Goal: Task Accomplishment & Management: Manage account settings

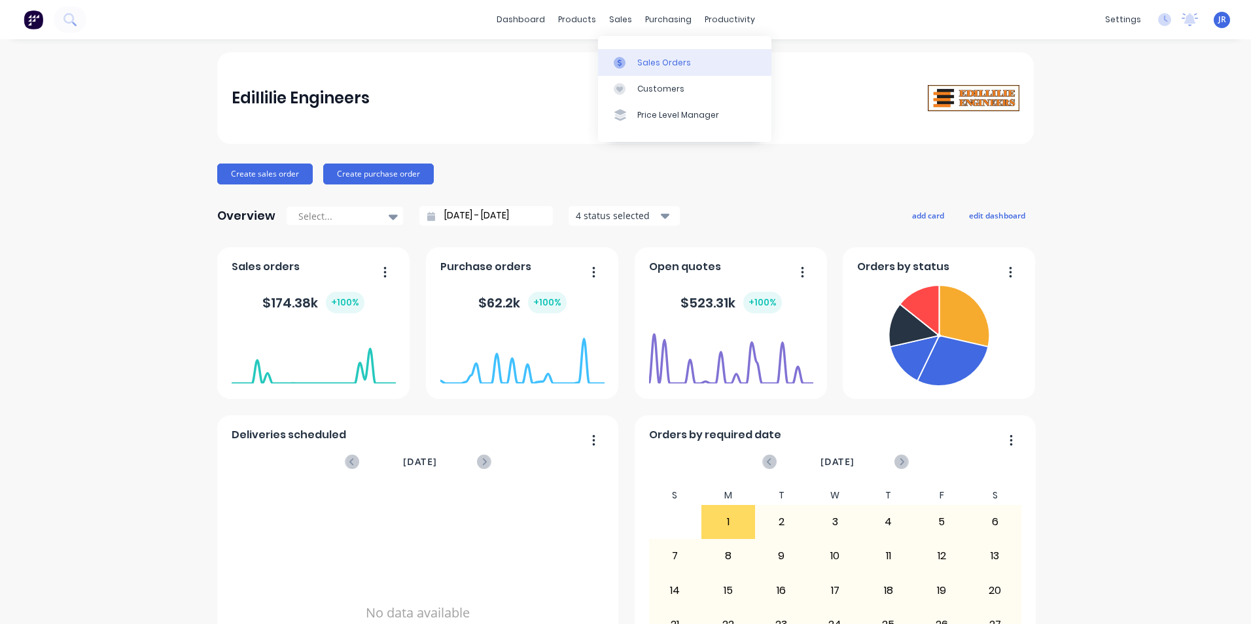
click at [628, 62] on div at bounding box center [624, 63] width 20 height 12
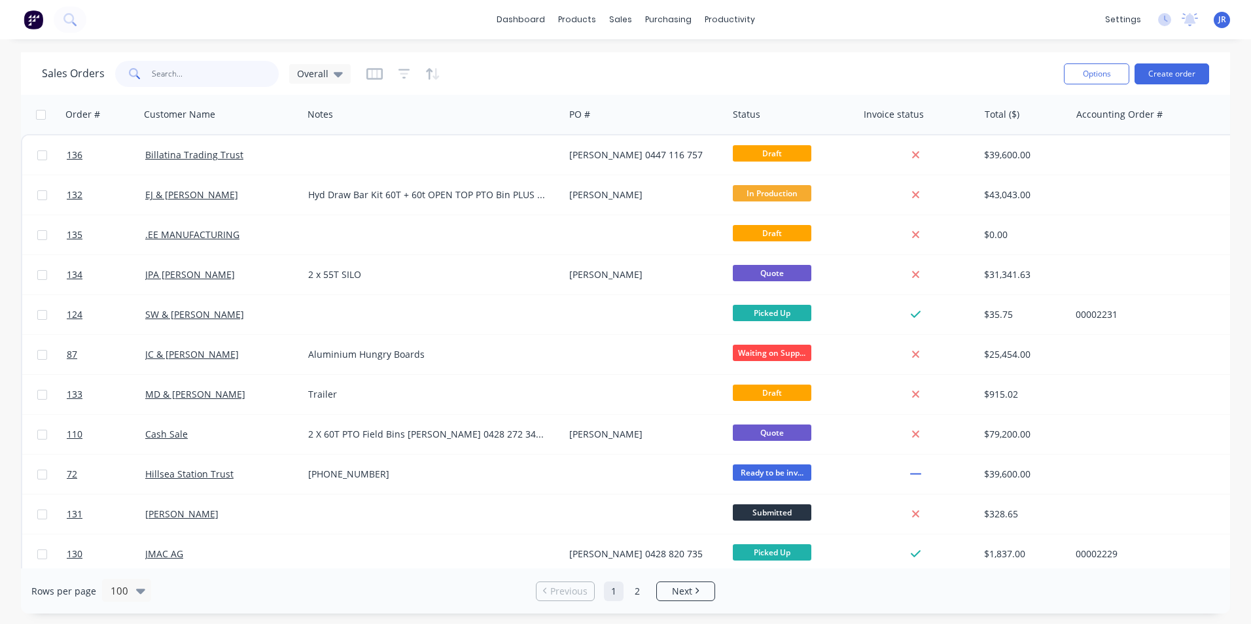
click at [208, 75] on input "text" at bounding box center [216, 74] width 128 height 26
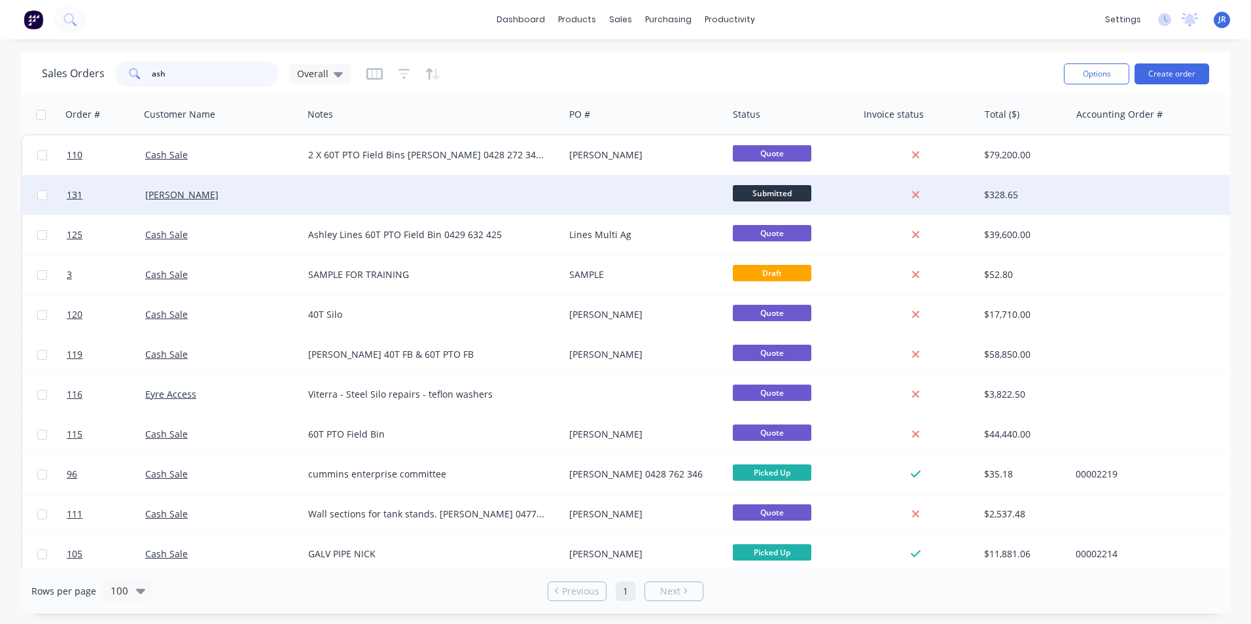
type input "ash"
click at [273, 192] on div "[PERSON_NAME]" at bounding box center [217, 194] width 145 height 13
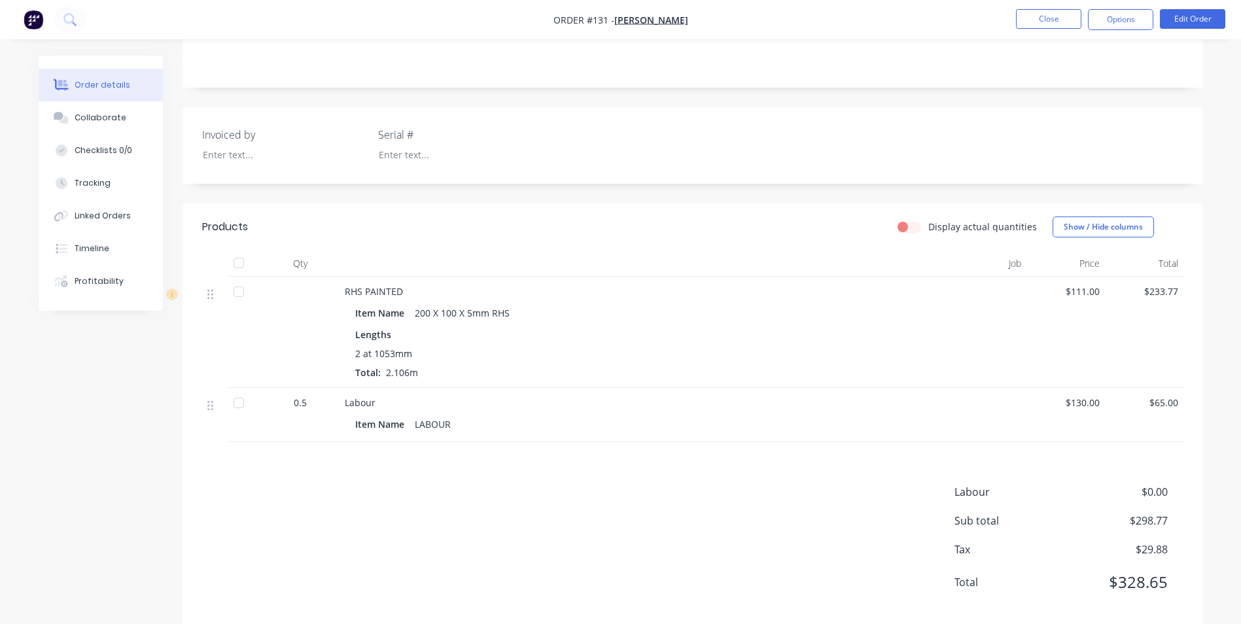
scroll to position [262, 0]
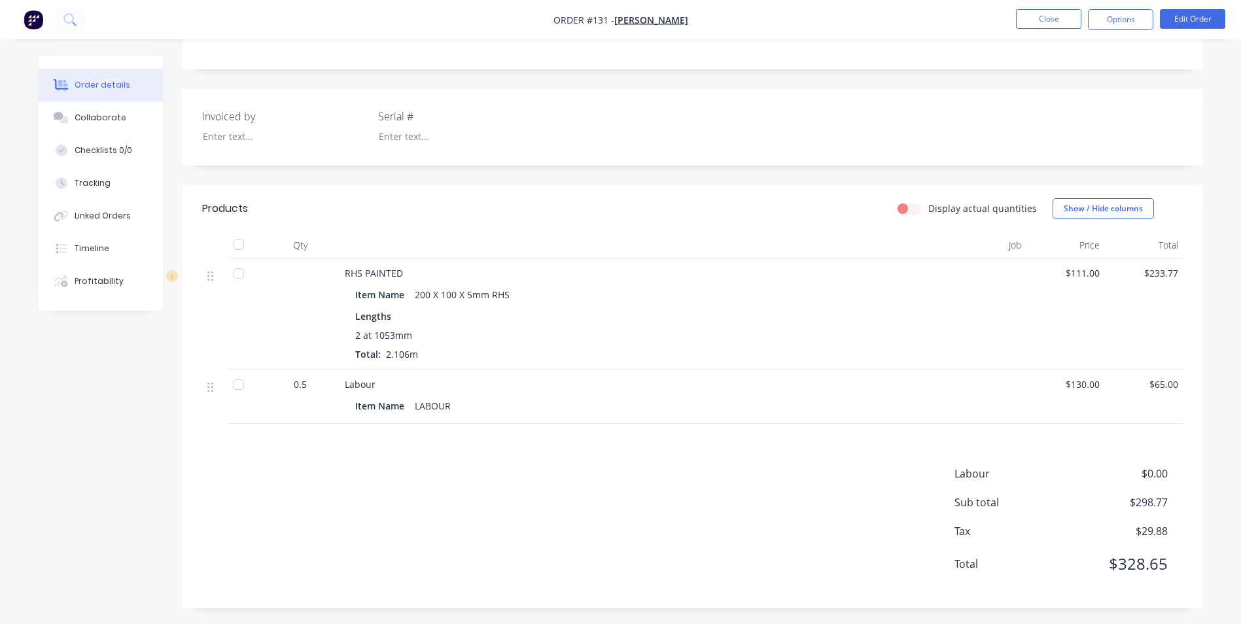
click at [300, 389] on span "0.5" at bounding box center [300, 384] width 13 height 14
click at [1180, 22] on button "Edit Order" at bounding box center [1192, 19] width 65 height 20
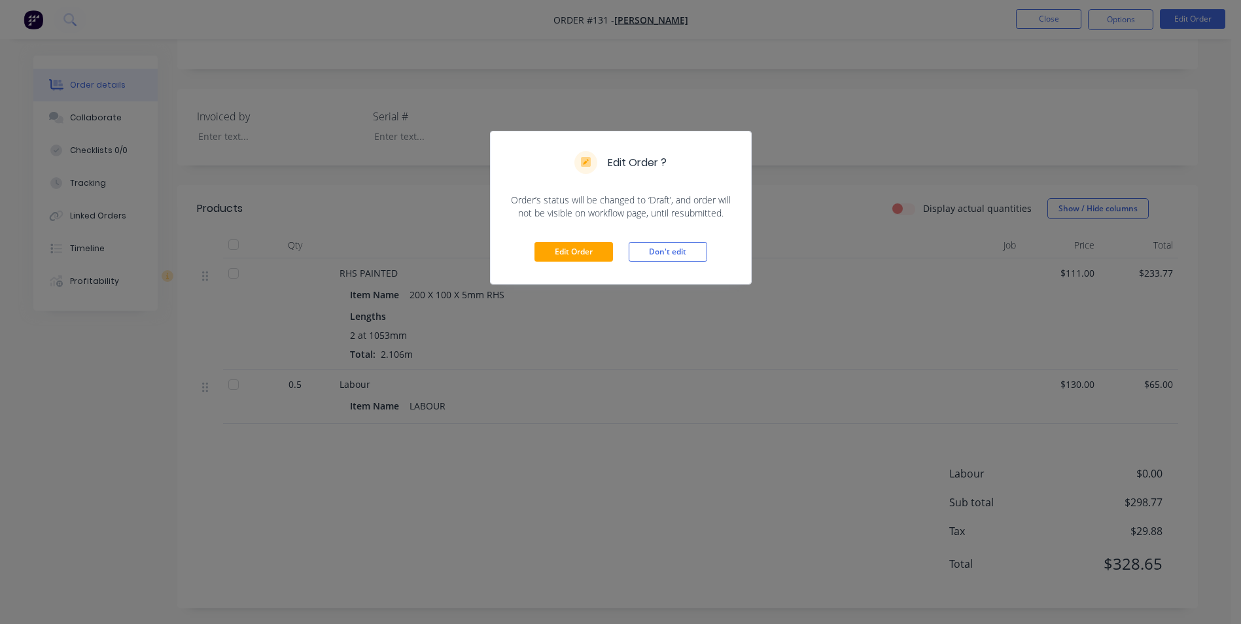
click at [563, 240] on div "Edit Order Don't edit" at bounding box center [621, 252] width 260 height 64
click at [565, 257] on button "Edit Order" at bounding box center [573, 252] width 79 height 20
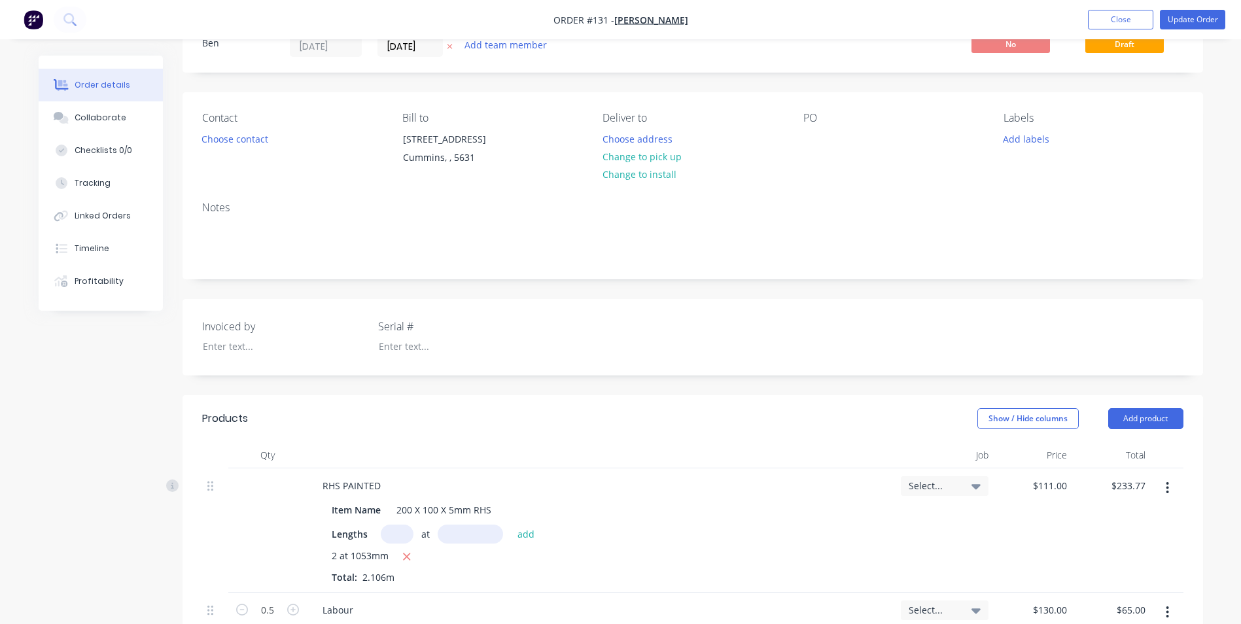
scroll to position [327, 0]
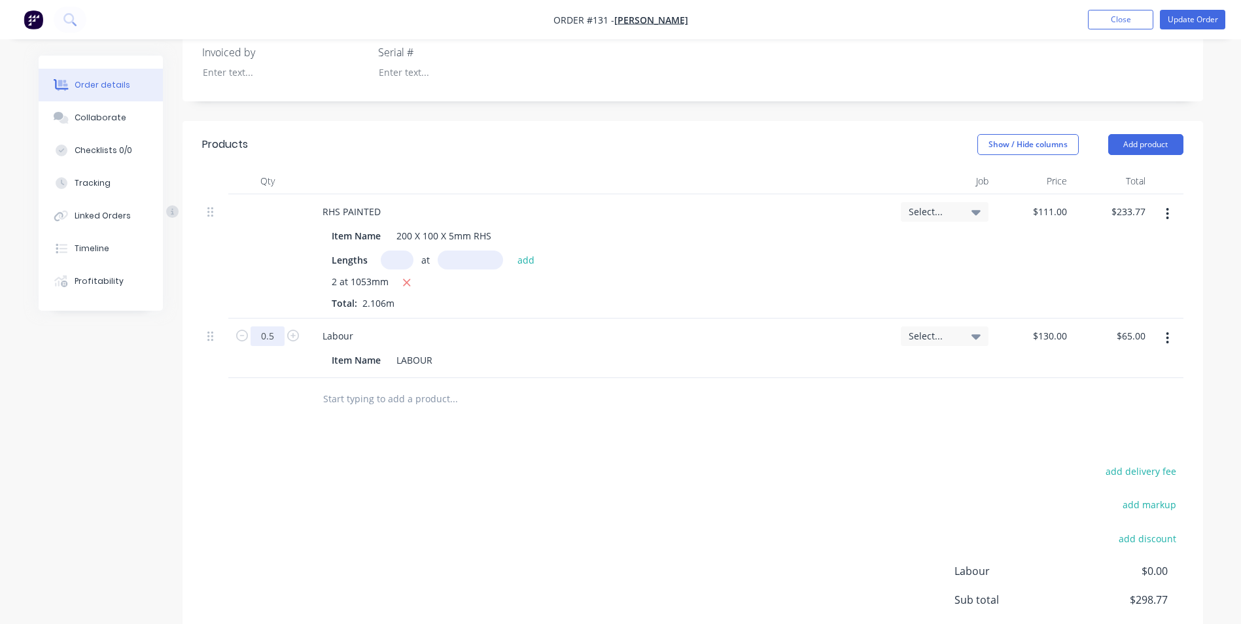
click at [275, 340] on input "0.5" at bounding box center [268, 336] width 34 height 20
type input "1"
type input "$130.00"
click at [300, 400] on div at bounding box center [267, 399] width 79 height 43
click at [1153, 140] on button "Add product" at bounding box center [1145, 144] width 75 height 21
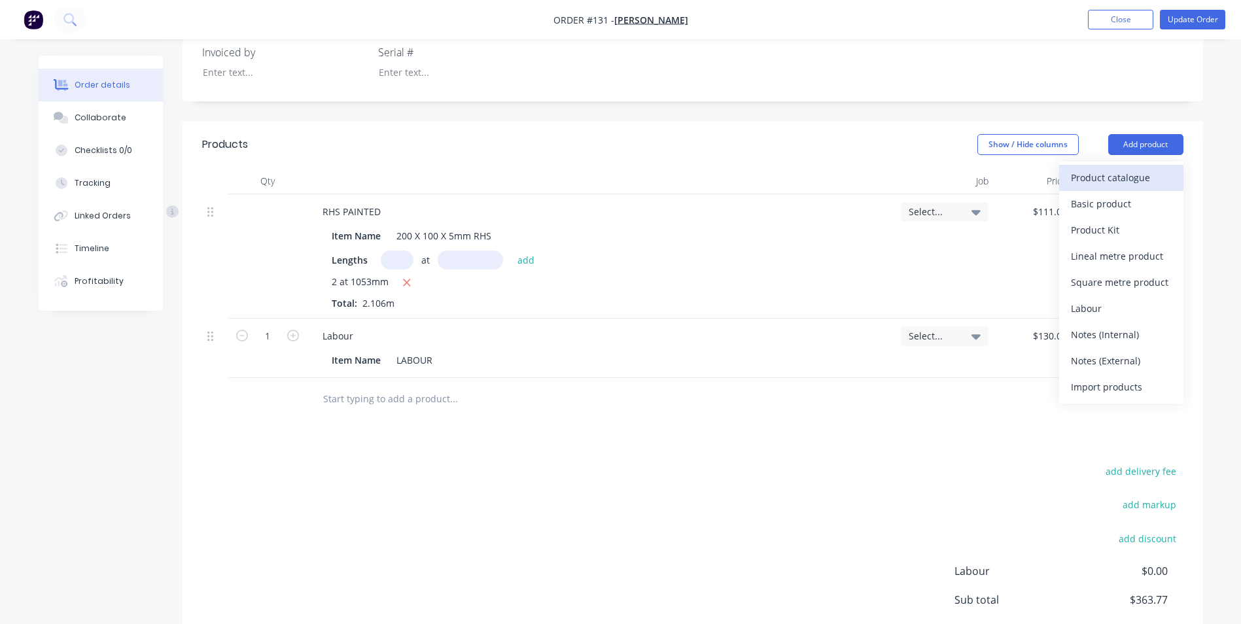
click at [1105, 178] on div "Product catalogue" at bounding box center [1121, 177] width 101 height 19
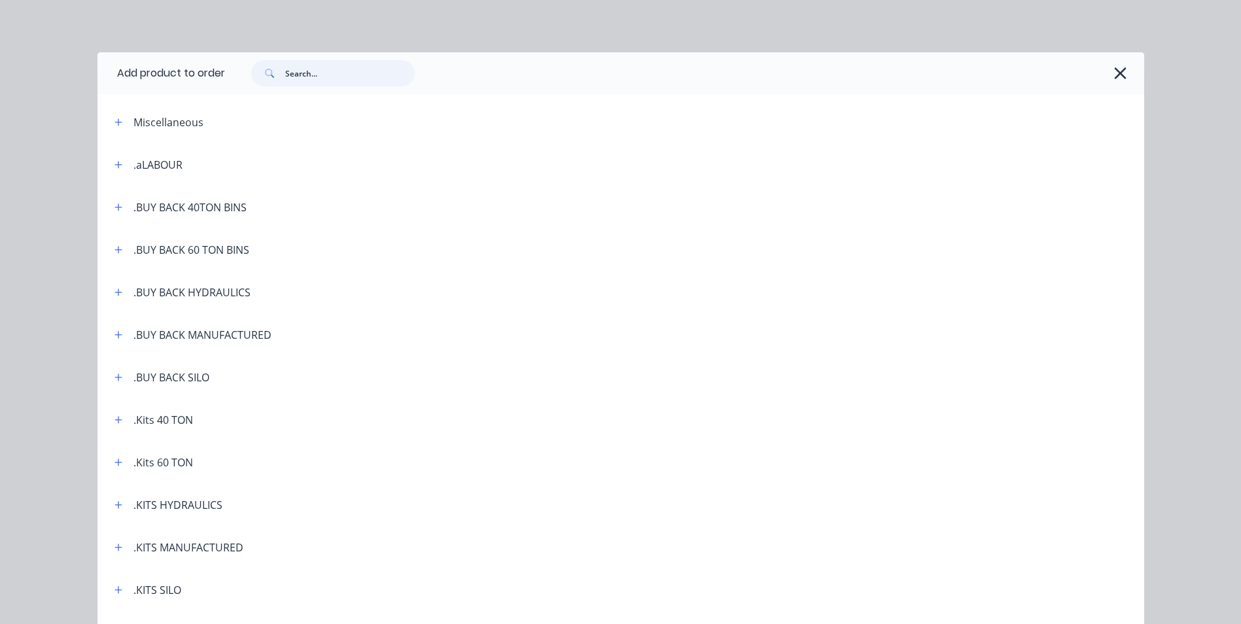
click at [307, 80] on input "text" at bounding box center [350, 73] width 130 height 26
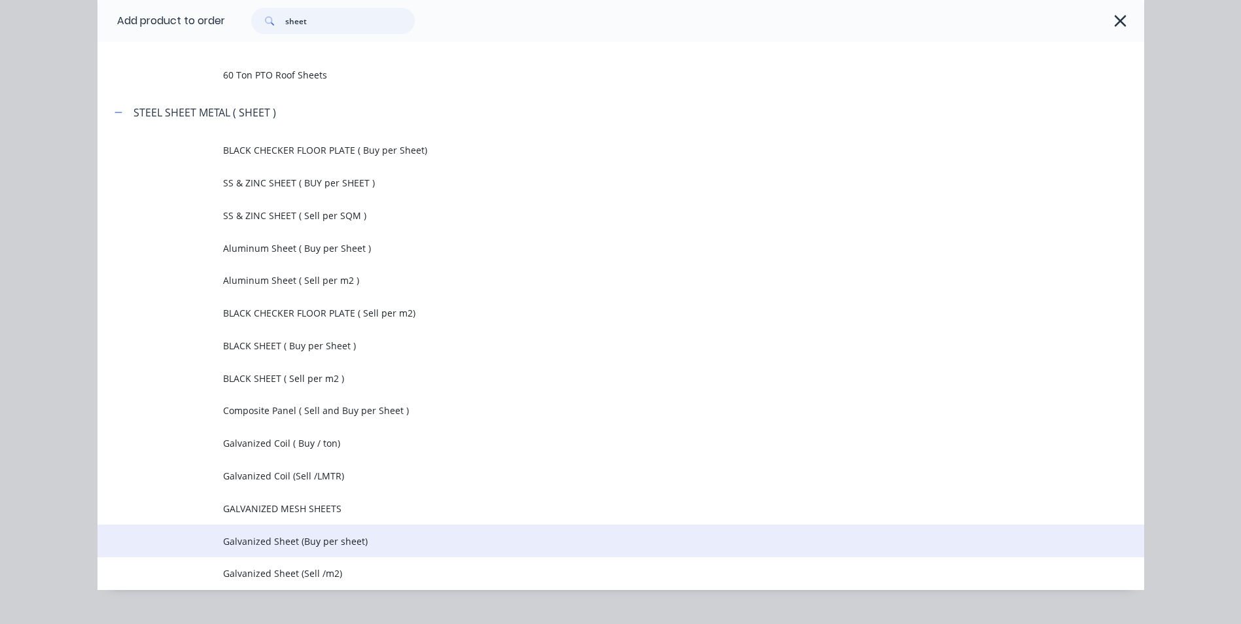
scroll to position [131, 0]
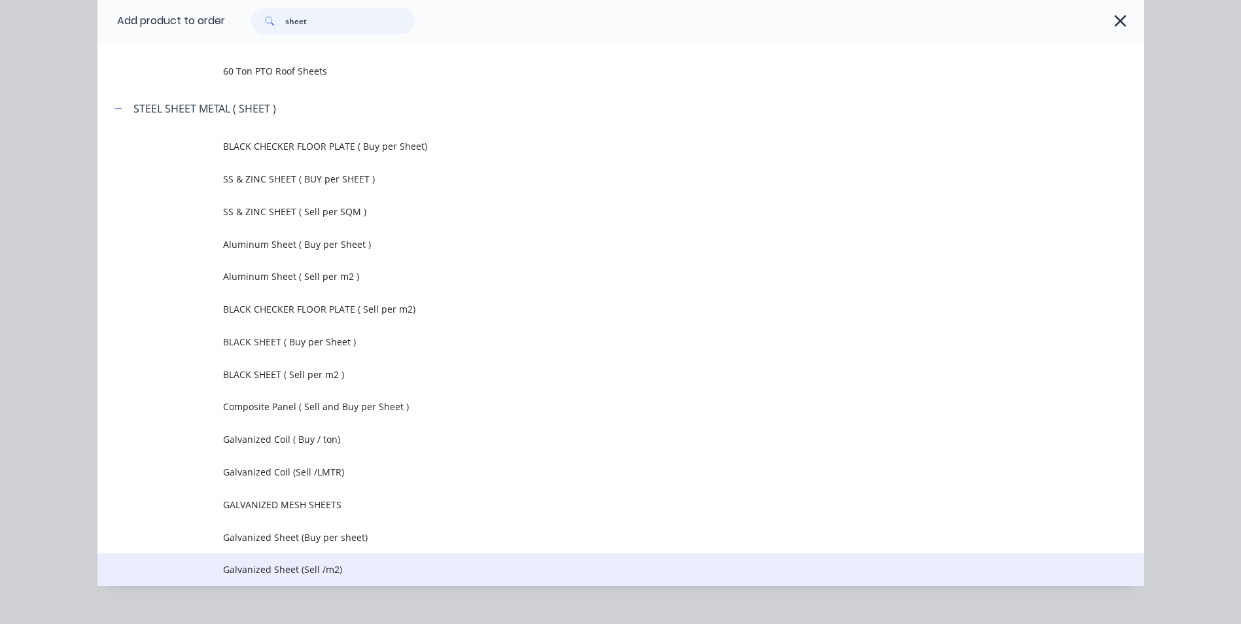
type input "sheet"
click at [327, 571] on span "Galvanized Sheet (Sell /m2)" at bounding box center [591, 570] width 737 height 14
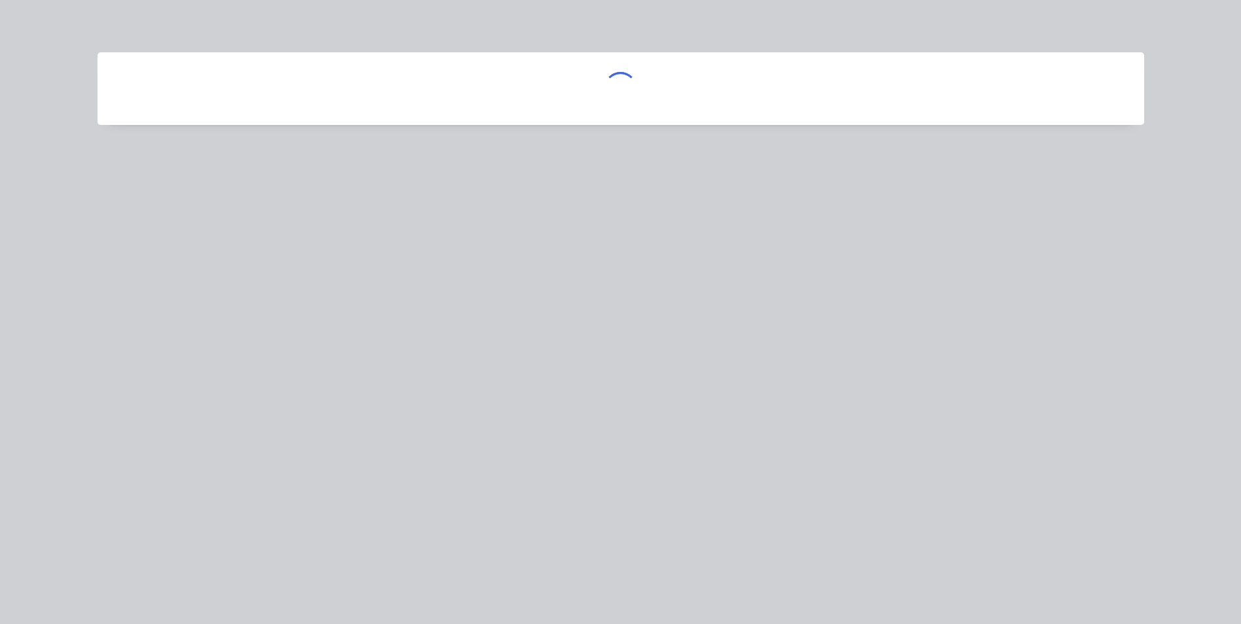
scroll to position [0, 0]
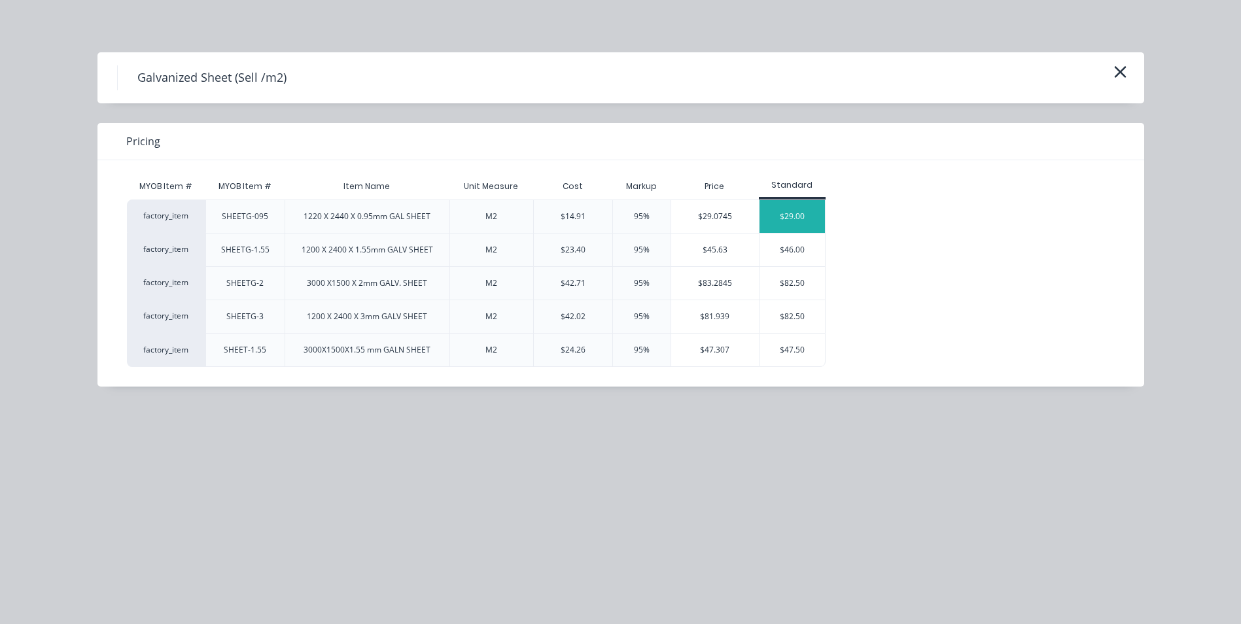
click at [786, 217] on div "$29.00" at bounding box center [792, 216] width 65 height 33
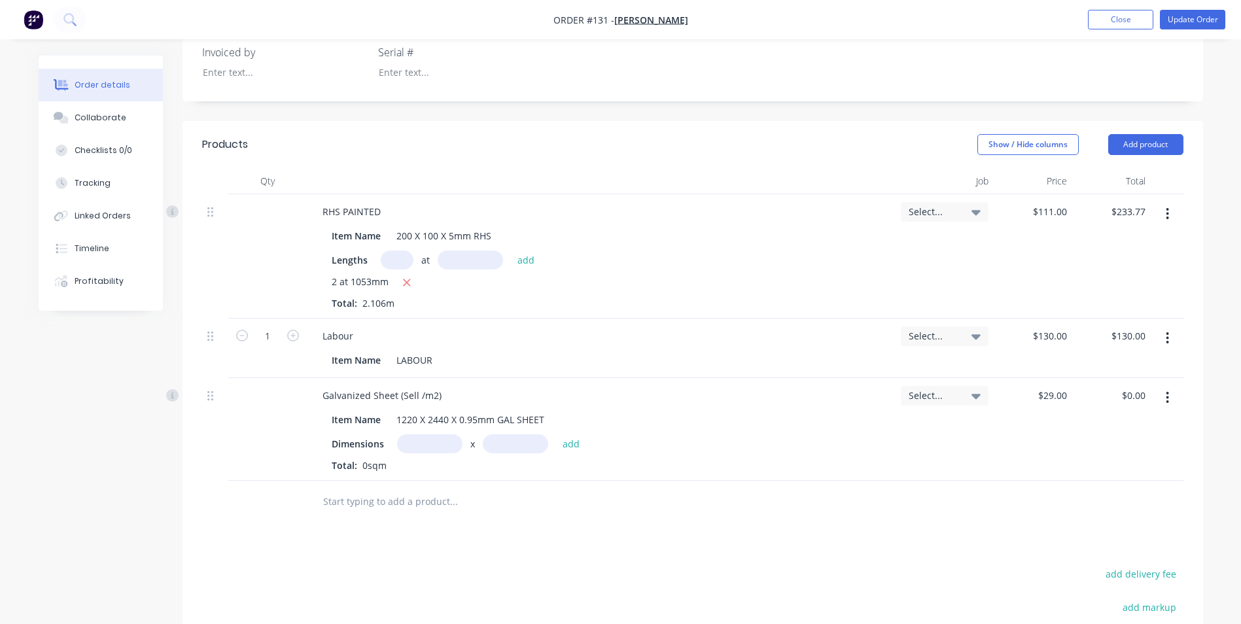
click at [444, 450] on input "text" at bounding box center [429, 443] width 65 height 19
type input "0.2m"
type input "1m"
click at [574, 439] on button "add" at bounding box center [571, 443] width 31 height 18
type input "$5.80"
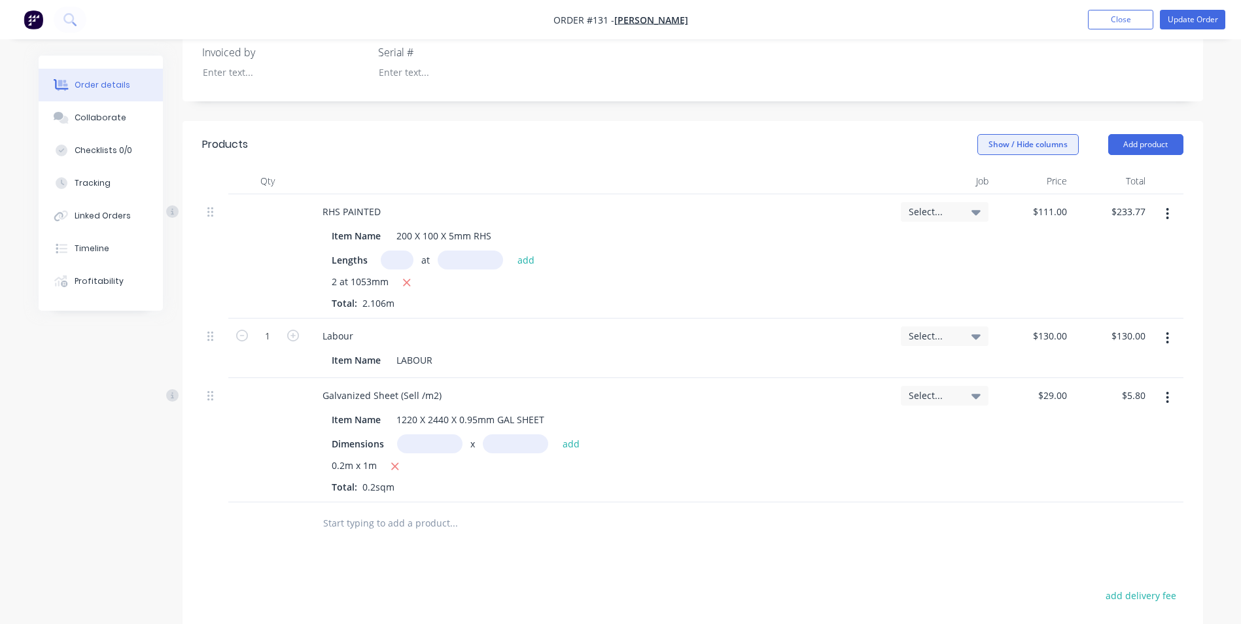
click at [1058, 149] on button "Show / Hide columns" at bounding box center [1027, 144] width 101 height 21
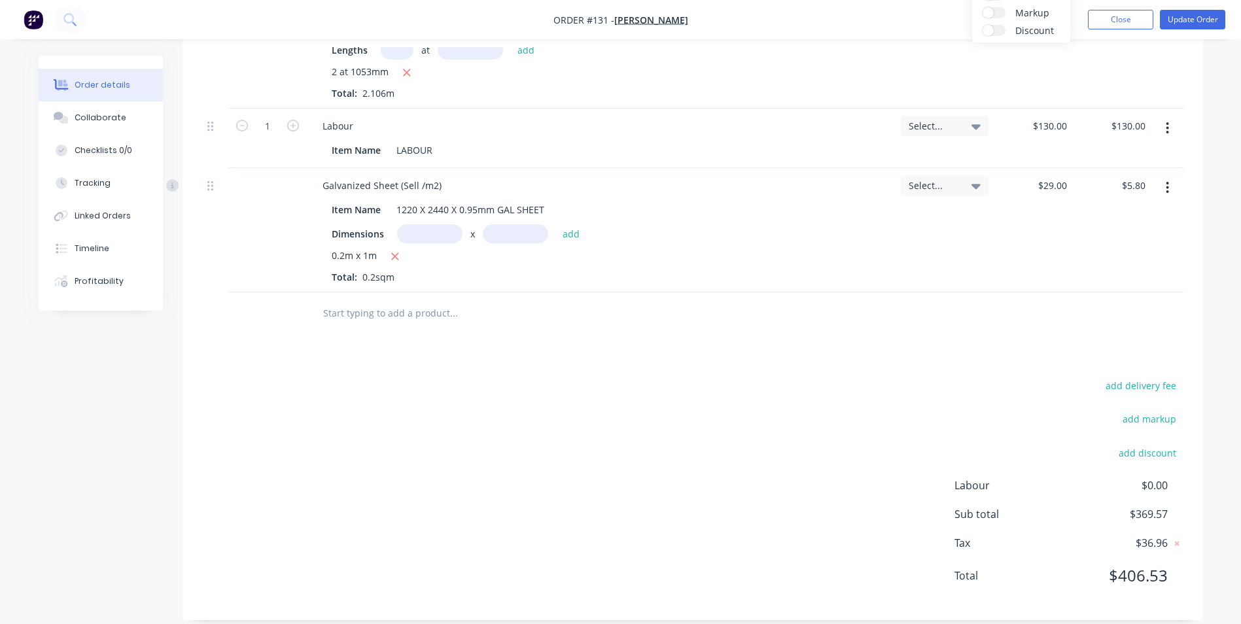
scroll to position [553, 0]
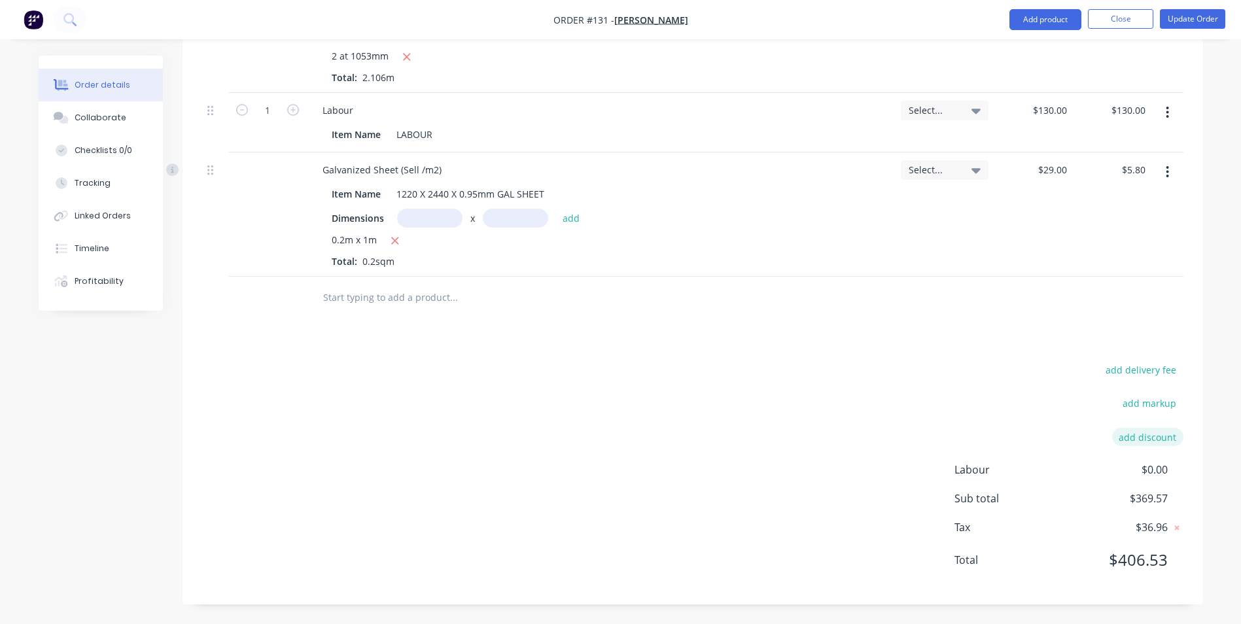
click at [1147, 439] on button "add discount" at bounding box center [1147, 437] width 71 height 18
drag, startPoint x: 1081, startPoint y: 442, endPoint x: 977, endPoint y: 447, distance: 103.5
click at [977, 447] on input at bounding box center [1026, 442] width 124 height 20
type input "Discount"
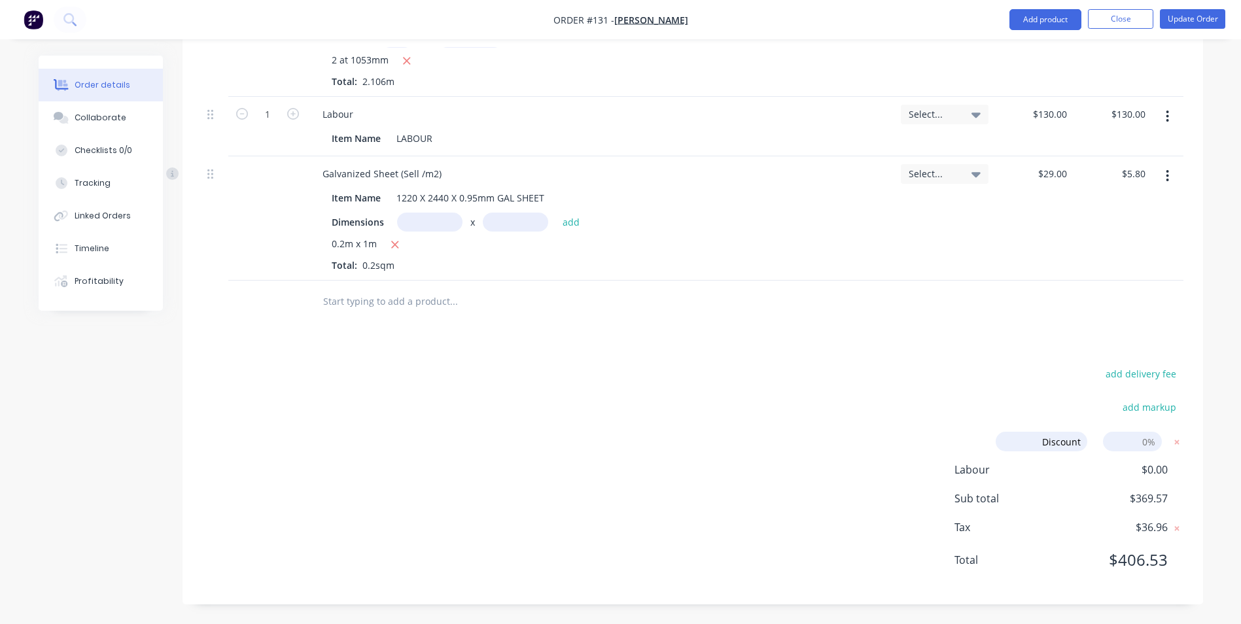
click at [1145, 444] on input at bounding box center [1132, 442] width 59 height 20
type input "10"
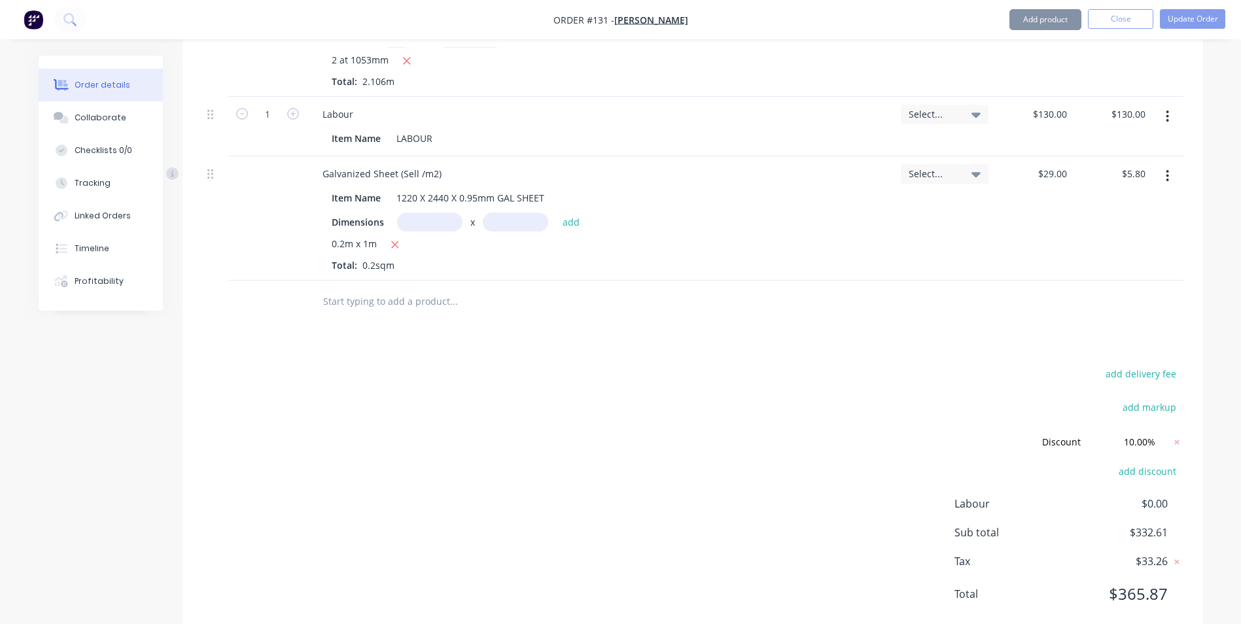
click at [1089, 403] on div "add markup" at bounding box center [1102, 414] width 164 height 33
click at [1079, 444] on input "Discount" at bounding box center [1042, 442] width 92 height 20
click at [1043, 441] on input "Discount" at bounding box center [1042, 442] width 92 height 20
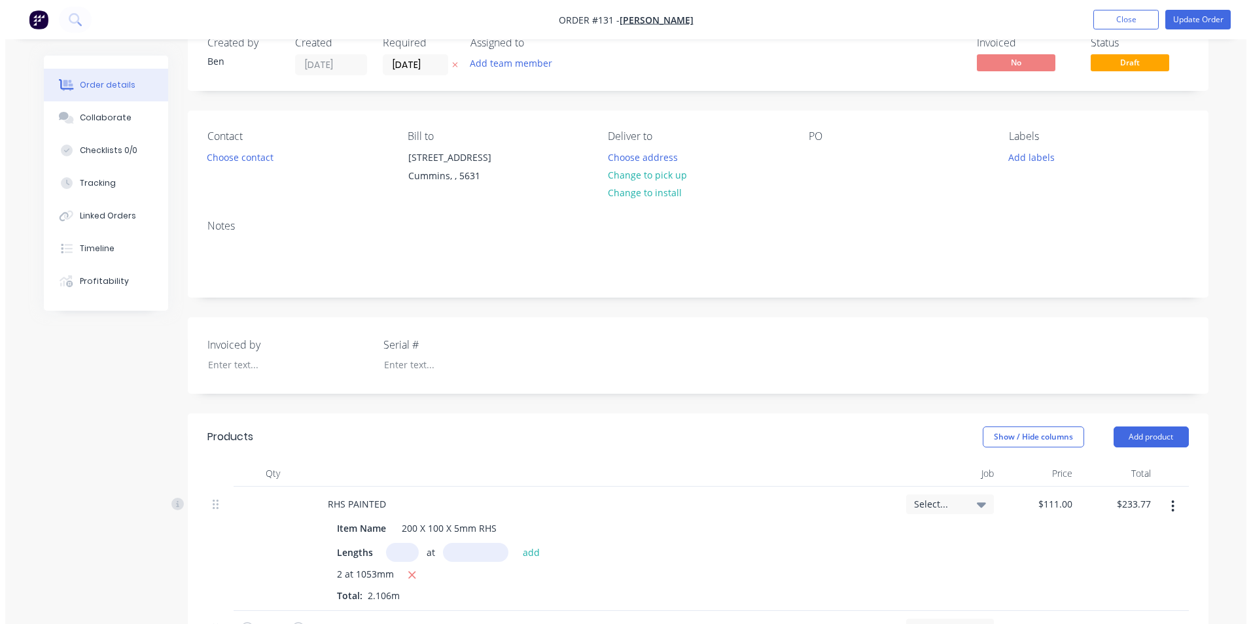
scroll to position [0, 0]
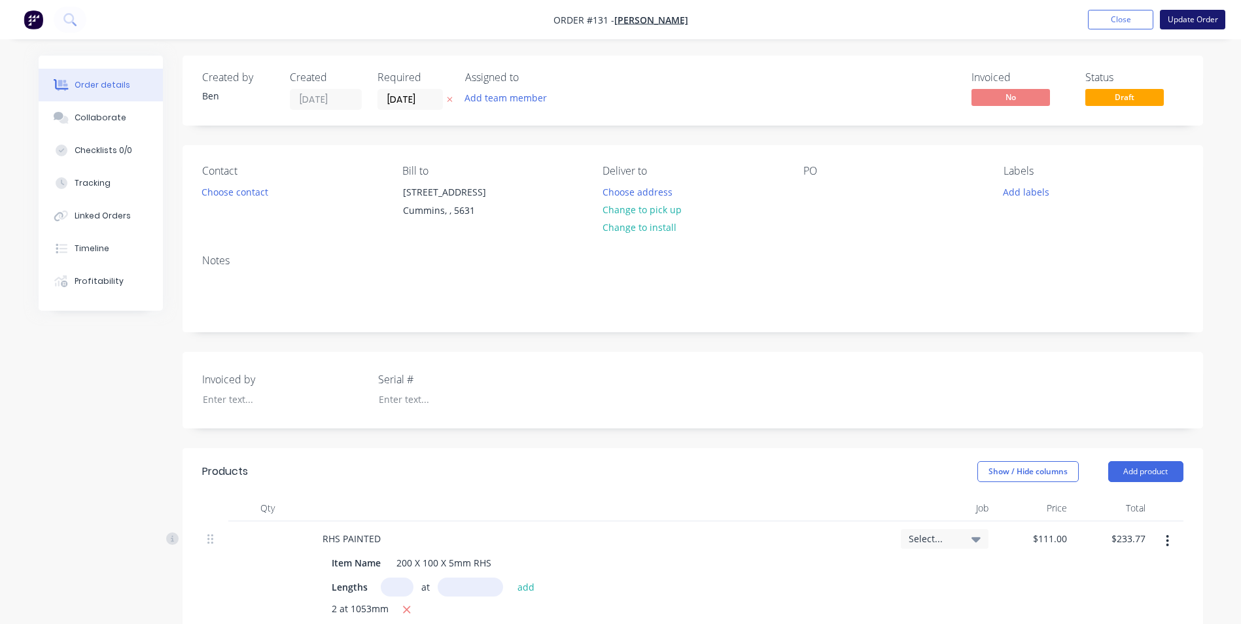
click at [1200, 20] on button "Update Order" at bounding box center [1192, 20] width 65 height 20
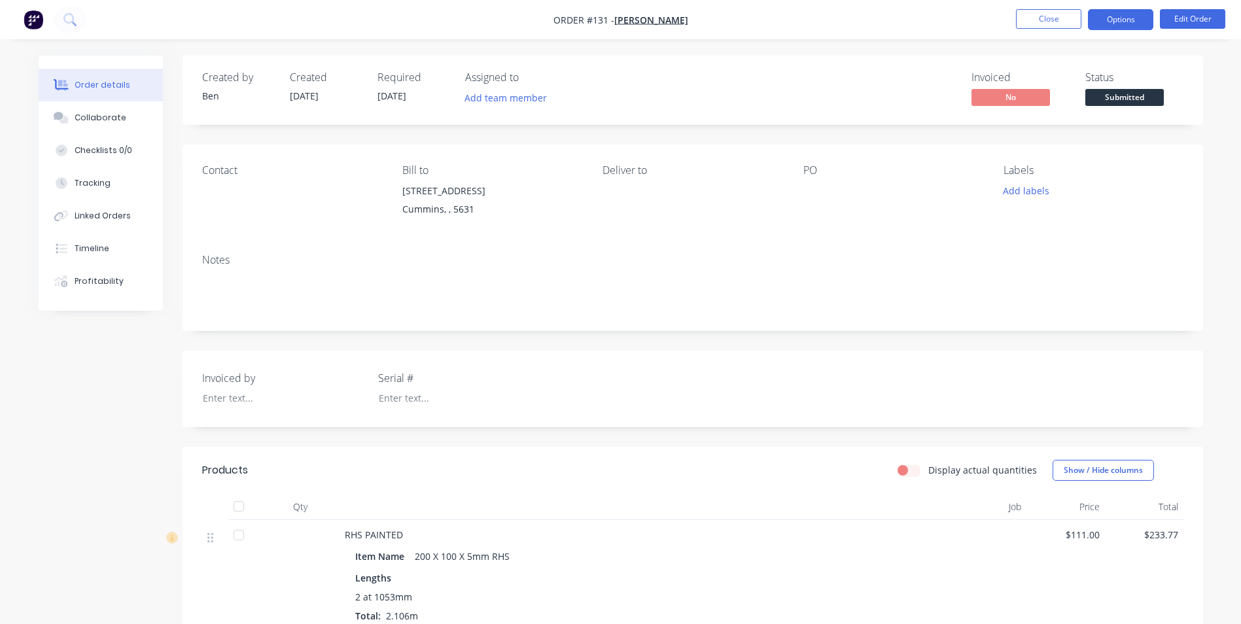
click at [1112, 25] on button "Options" at bounding box center [1120, 19] width 65 height 21
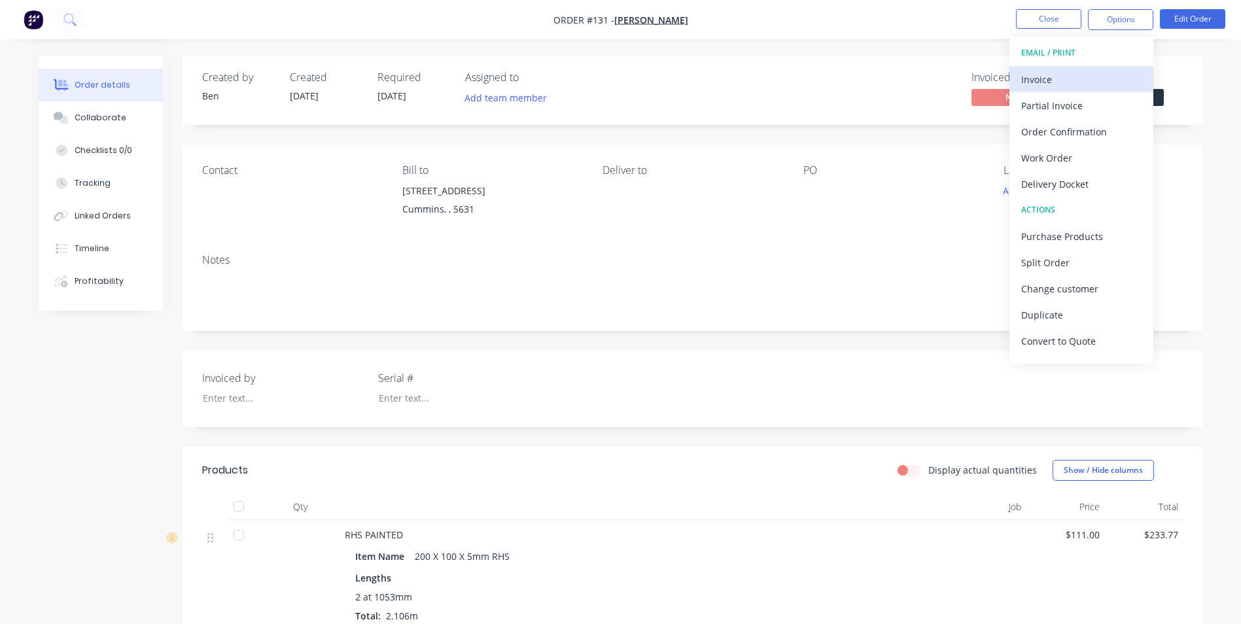
click at [1081, 76] on div "Invoice" at bounding box center [1081, 79] width 120 height 19
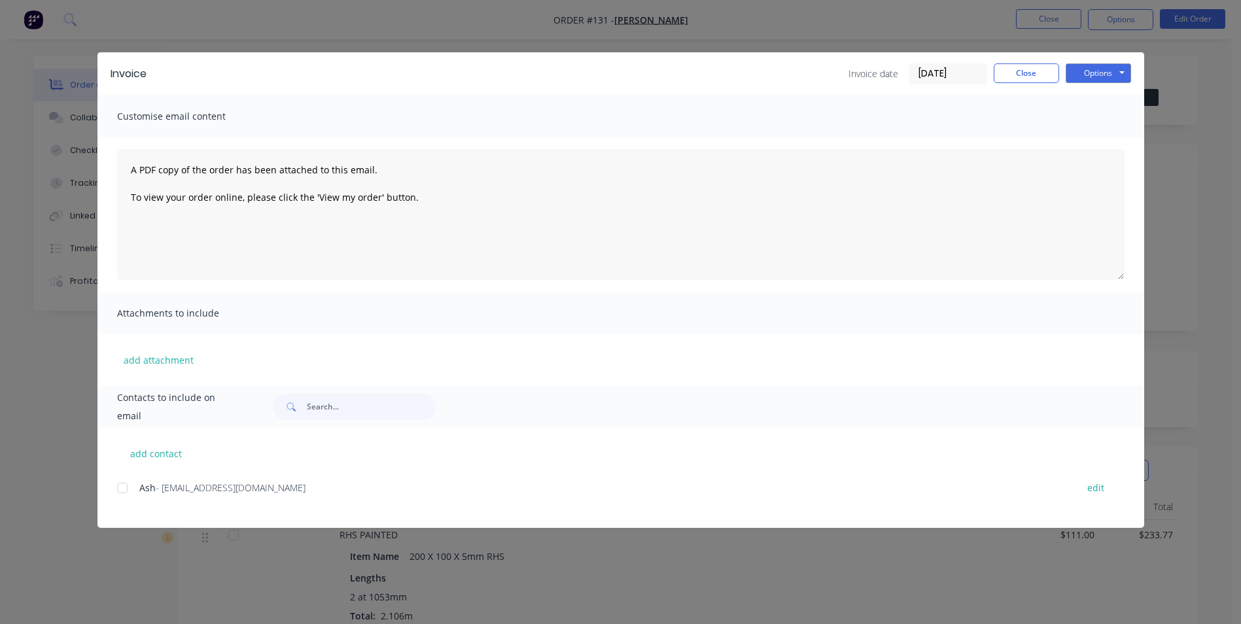
click at [121, 487] on div at bounding box center [122, 488] width 26 height 26
click at [1091, 74] on button "Options" at bounding box center [1098, 73] width 65 height 20
click at [1098, 138] on button "Email" at bounding box center [1108, 140] width 84 height 22
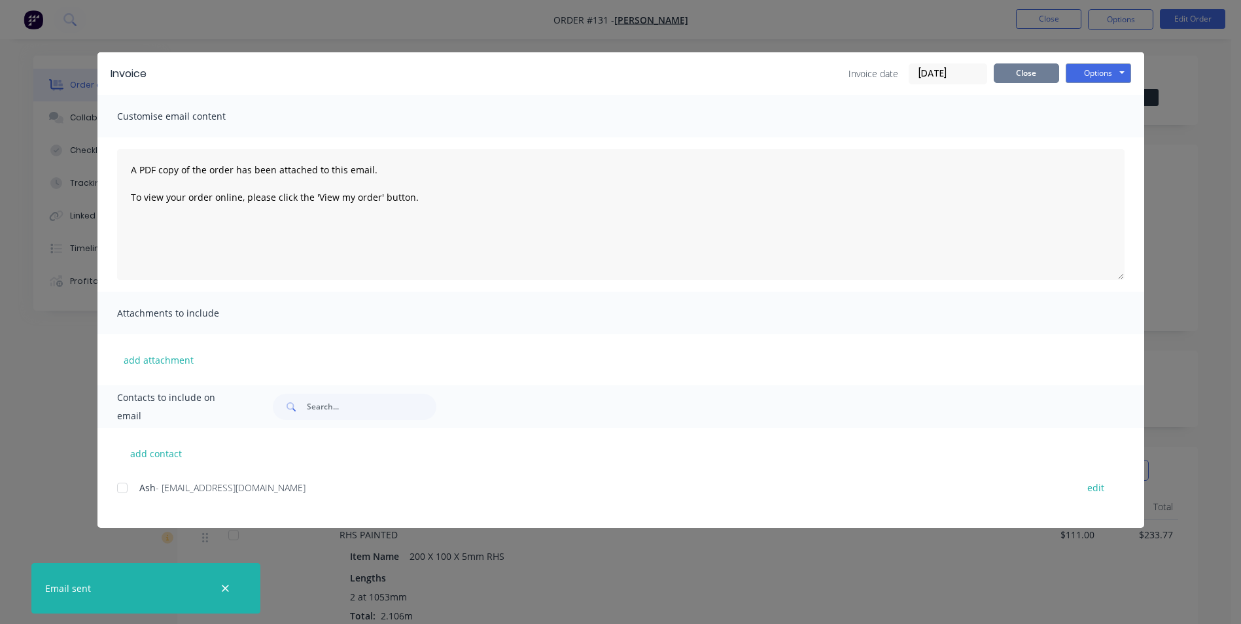
click at [1036, 68] on button "Close" at bounding box center [1026, 73] width 65 height 20
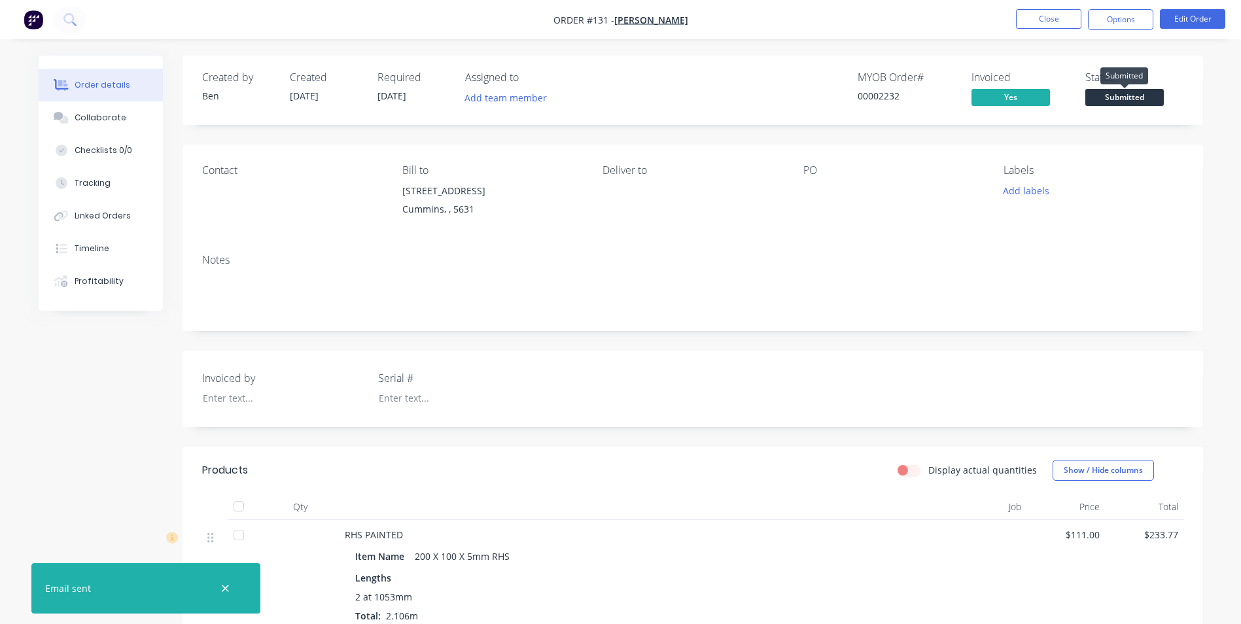
click at [1111, 97] on span "Submitted" at bounding box center [1124, 97] width 79 height 16
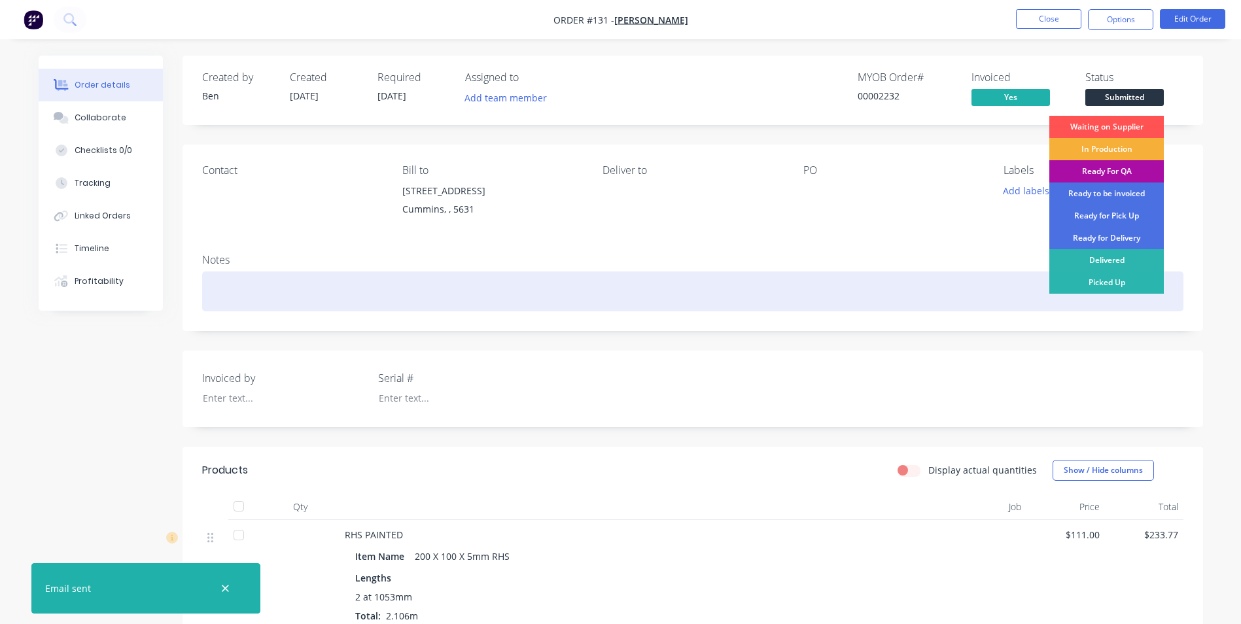
click at [1091, 279] on div "Picked Up" at bounding box center [1106, 282] width 114 height 22
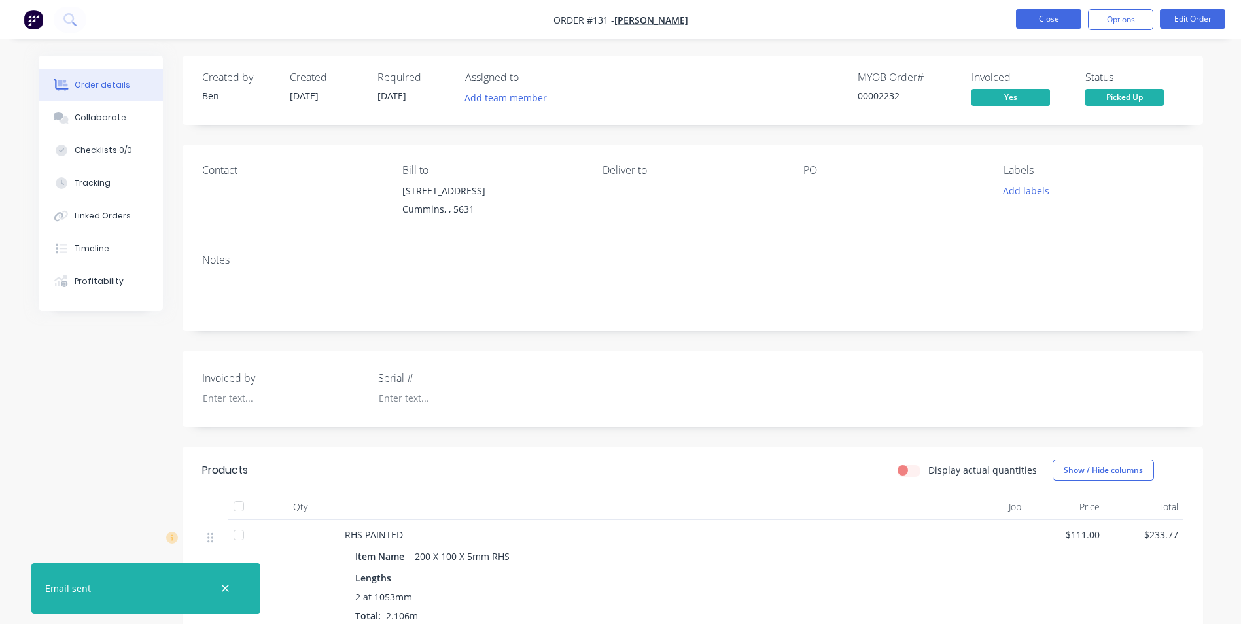
click at [1048, 20] on button "Close" at bounding box center [1048, 19] width 65 height 20
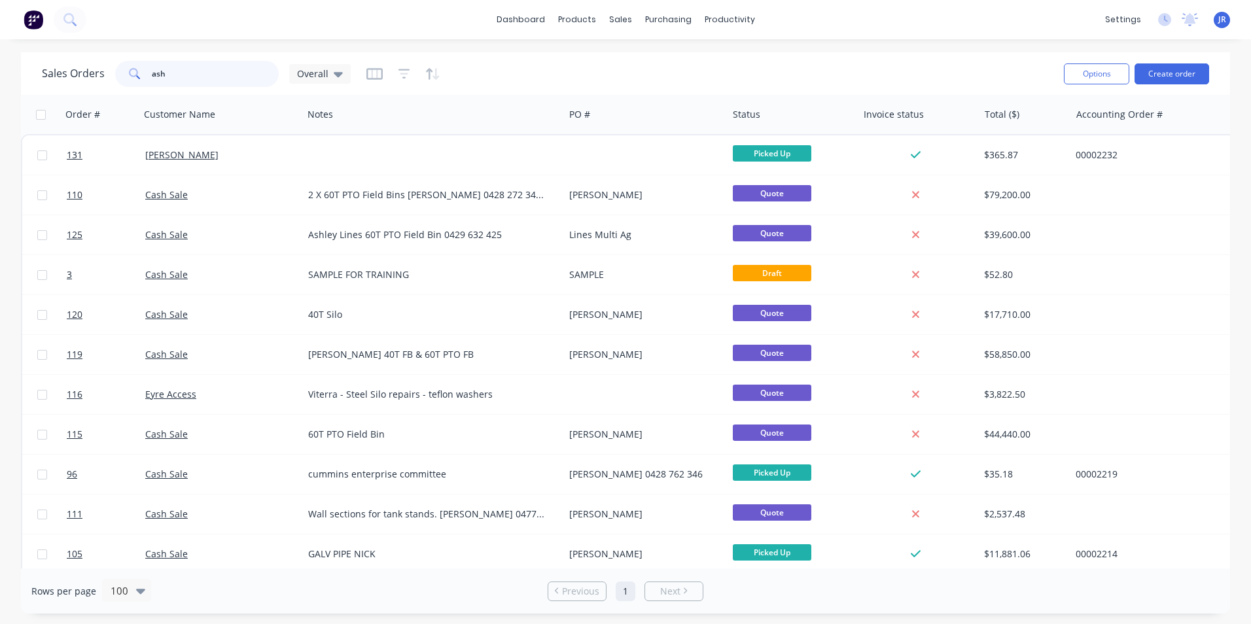
drag, startPoint x: 175, startPoint y: 71, endPoint x: 129, endPoint y: 71, distance: 46.5
click at [129, 71] on div "ash" at bounding box center [197, 74] width 164 height 26
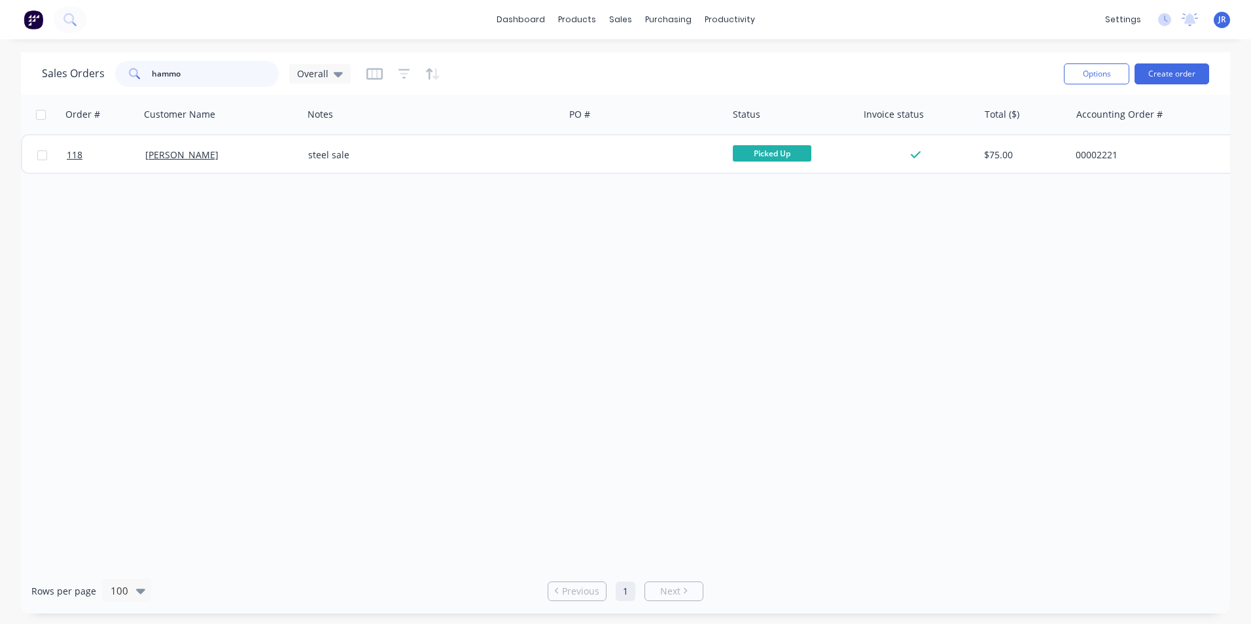
click at [209, 72] on input "hammo" at bounding box center [216, 74] width 128 height 26
type input "h"
click at [213, 72] on input "text" at bounding box center [216, 74] width 128 height 26
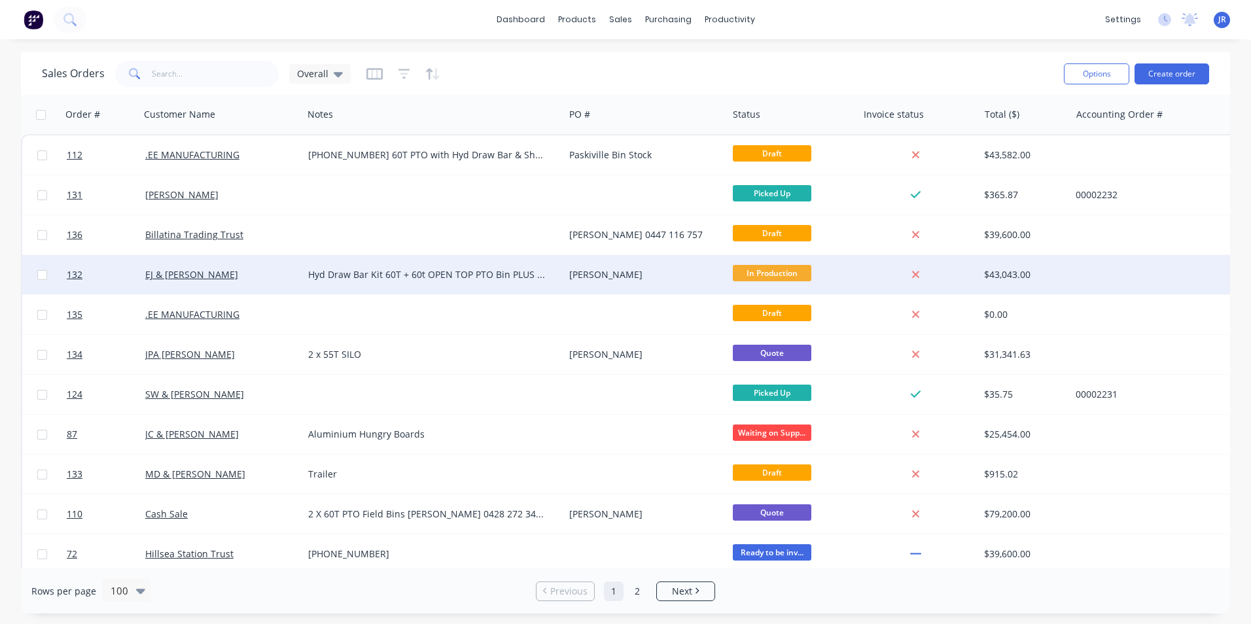
click at [496, 269] on div "Hyd Draw Bar Kit 60T + 60t OPEN TOP PTO Bin PLUS HYD DRAW BAR AND UTE TOW HITCH" at bounding box center [427, 274] width 238 height 13
click at [266, 277] on div "EJ & [PERSON_NAME]" at bounding box center [217, 274] width 145 height 13
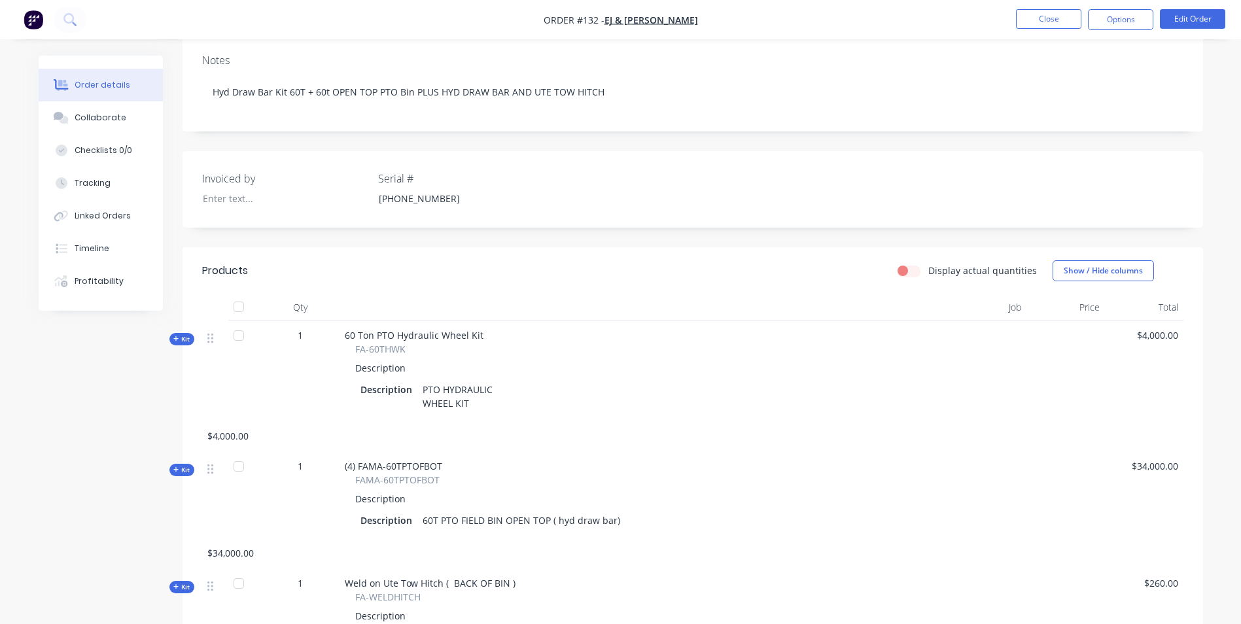
scroll to position [196, 0]
click at [1202, 15] on button "Edit Order" at bounding box center [1192, 19] width 65 height 20
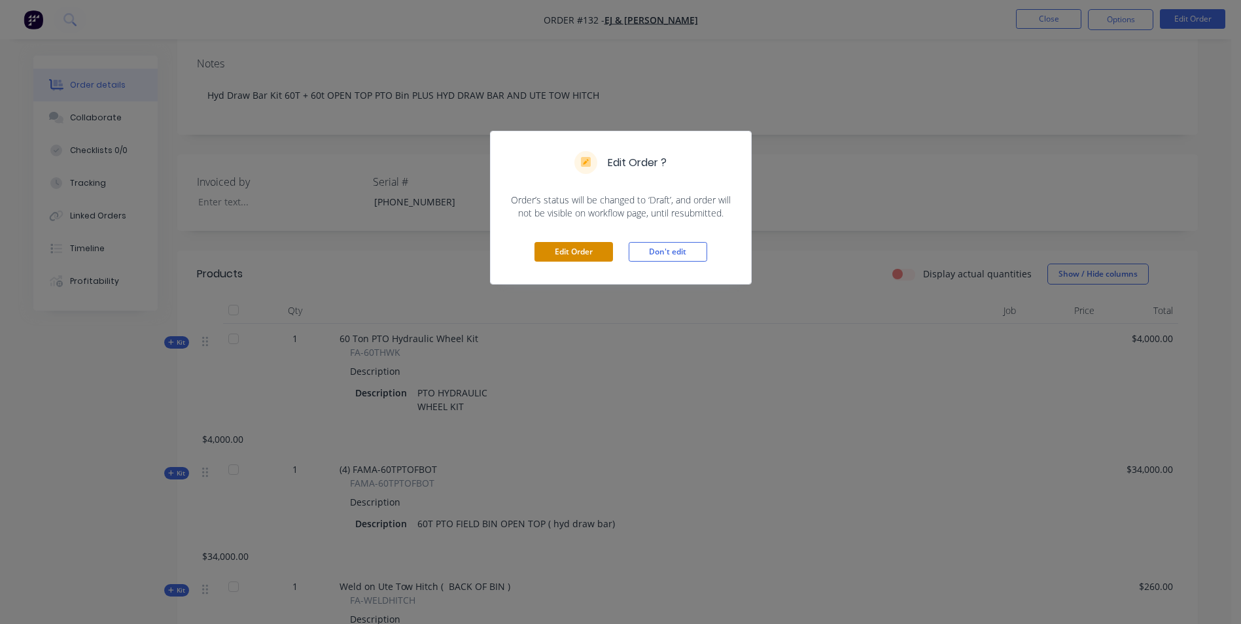
click at [599, 251] on button "Edit Order" at bounding box center [573, 252] width 79 height 20
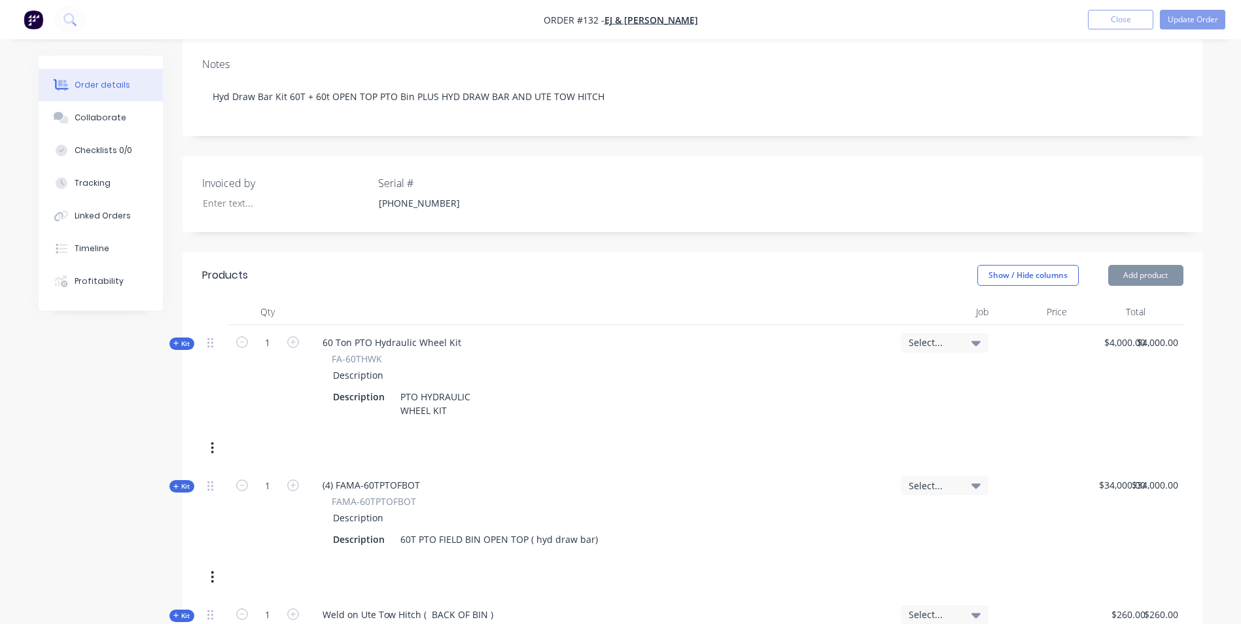
click at [208, 447] on button "button" at bounding box center [212, 448] width 31 height 24
click at [162, 581] on div "Delete" at bounding box center [166, 587] width 101 height 19
drag, startPoint x: 716, startPoint y: 170, endPoint x: 724, endPoint y: 149, distance: 22.8
click at [716, 170] on div "Invoiced by Serial # [PHONE_NUMBER]" at bounding box center [693, 194] width 1021 height 77
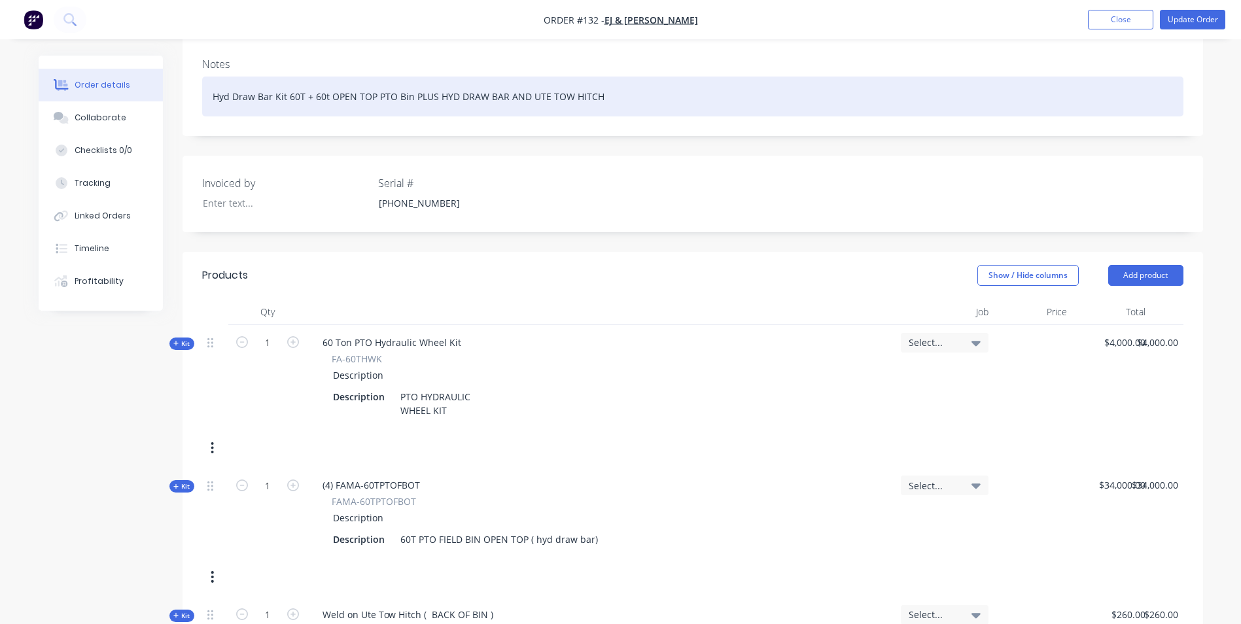
click at [746, 94] on div "Hyd Draw Bar Kit 60T + 60t OPEN TOP PTO Bin PLUS HYD DRAW BAR AND UTE TOW HITCH" at bounding box center [692, 97] width 981 height 40
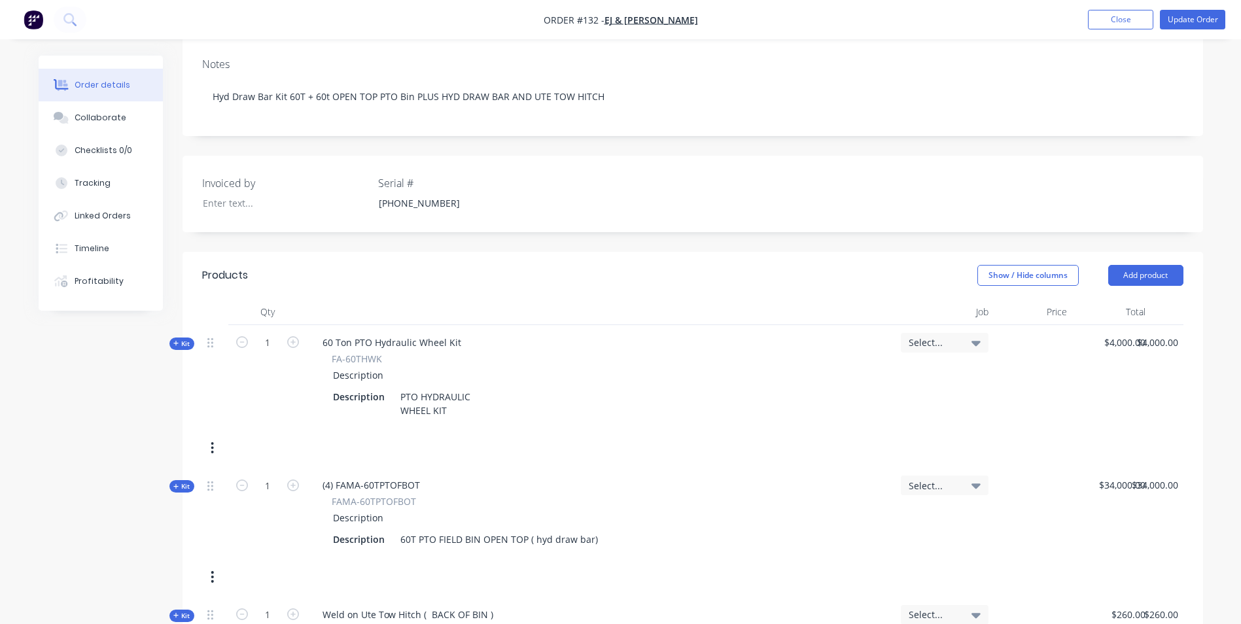
click at [619, 364] on div "FA-60THWK" at bounding box center [601, 359] width 539 height 14
click at [214, 448] on icon "button" at bounding box center [212, 448] width 3 height 14
click at [130, 586] on div "Delete" at bounding box center [166, 587] width 101 height 19
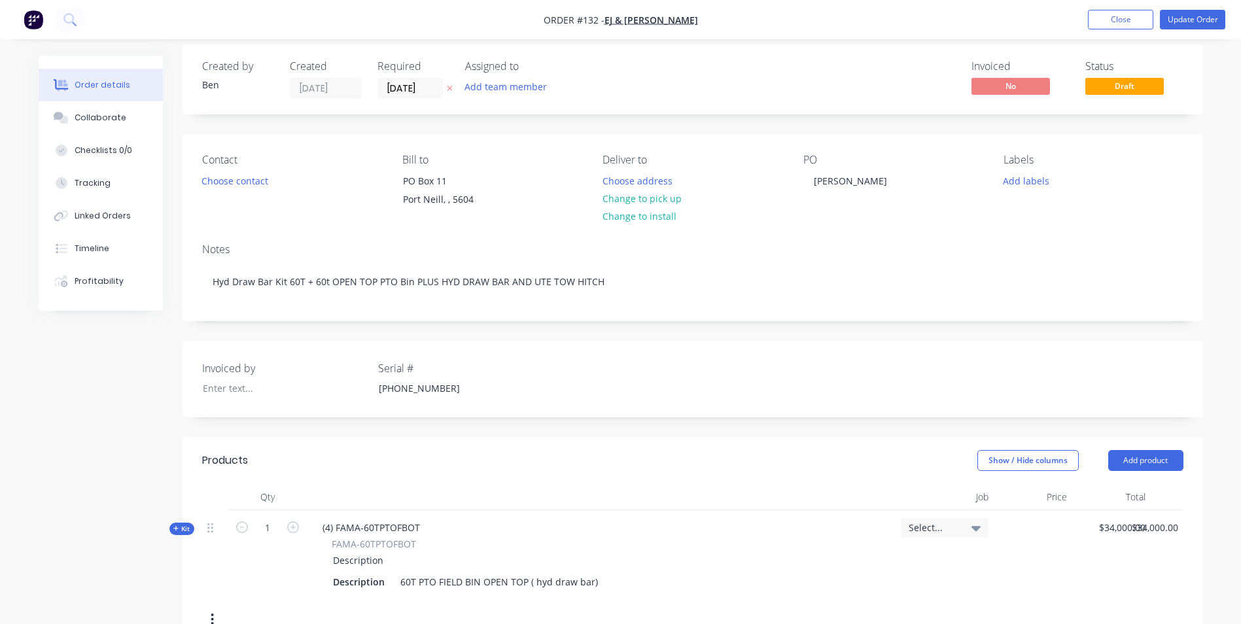
scroll to position [0, 0]
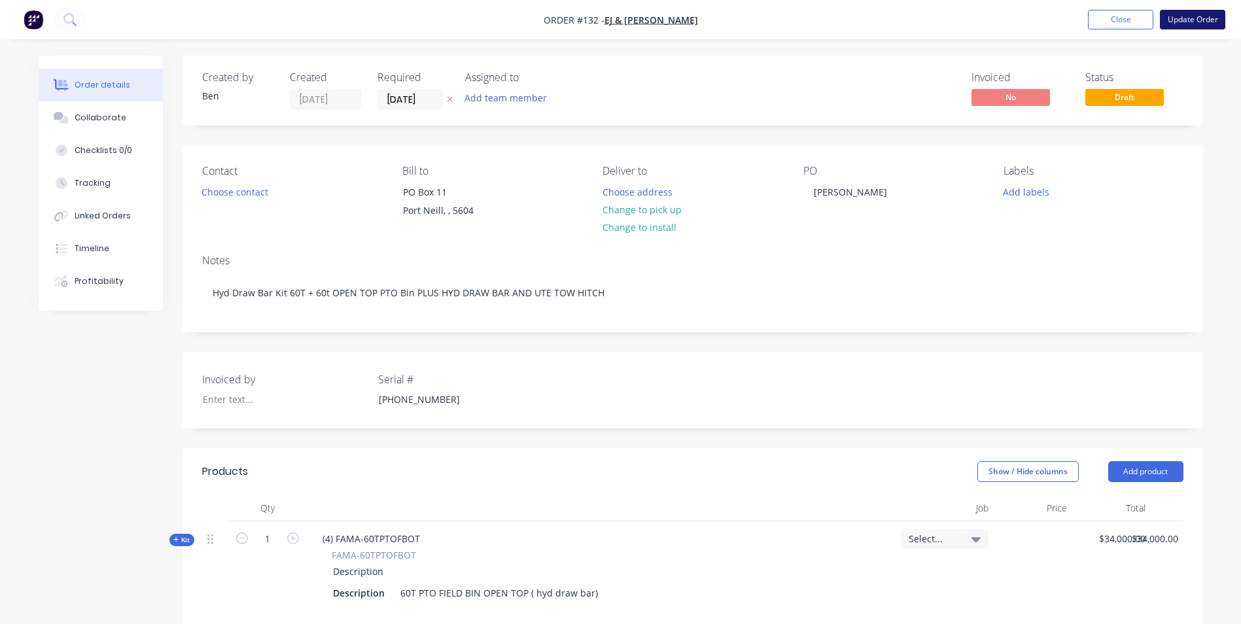
click at [1193, 18] on button "Update Order" at bounding box center [1192, 20] width 65 height 20
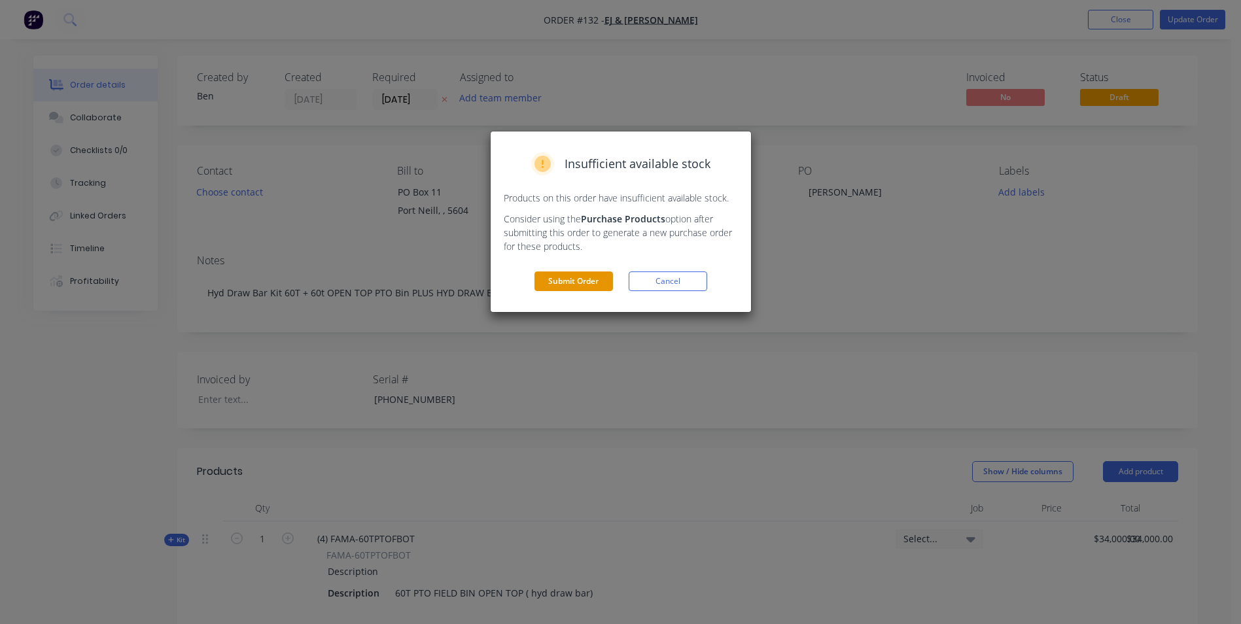
click at [578, 281] on button "Submit Order" at bounding box center [573, 281] width 79 height 20
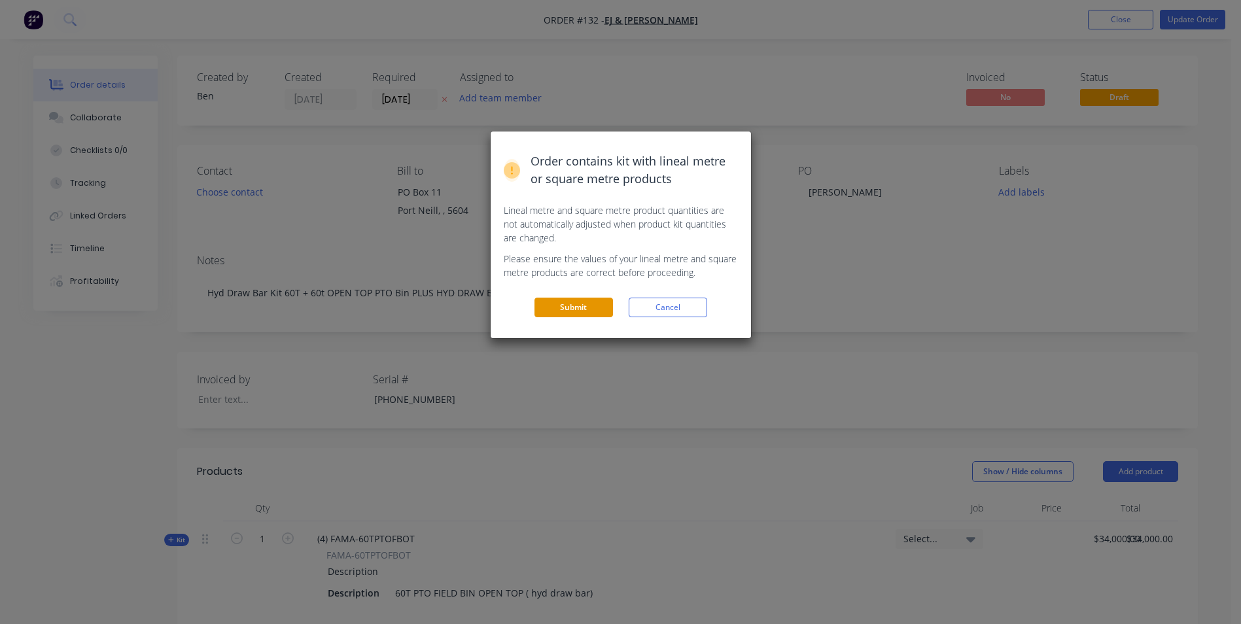
click at [587, 305] on button "Submit" at bounding box center [573, 308] width 79 height 20
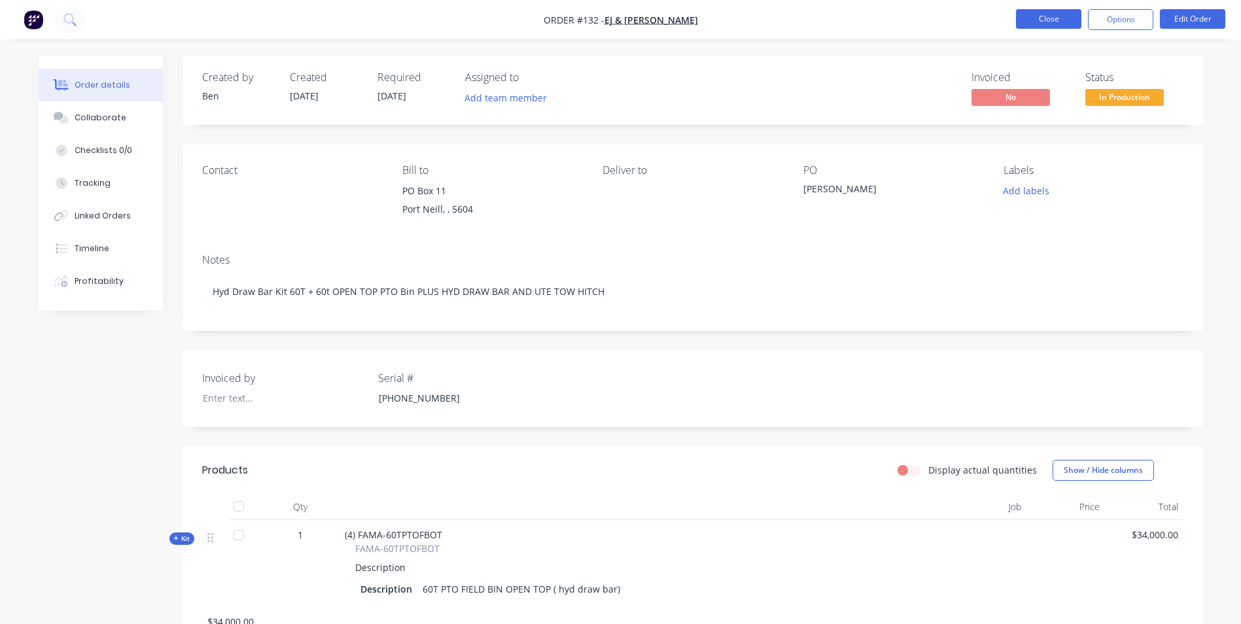
click at [1057, 16] on button "Close" at bounding box center [1048, 19] width 65 height 20
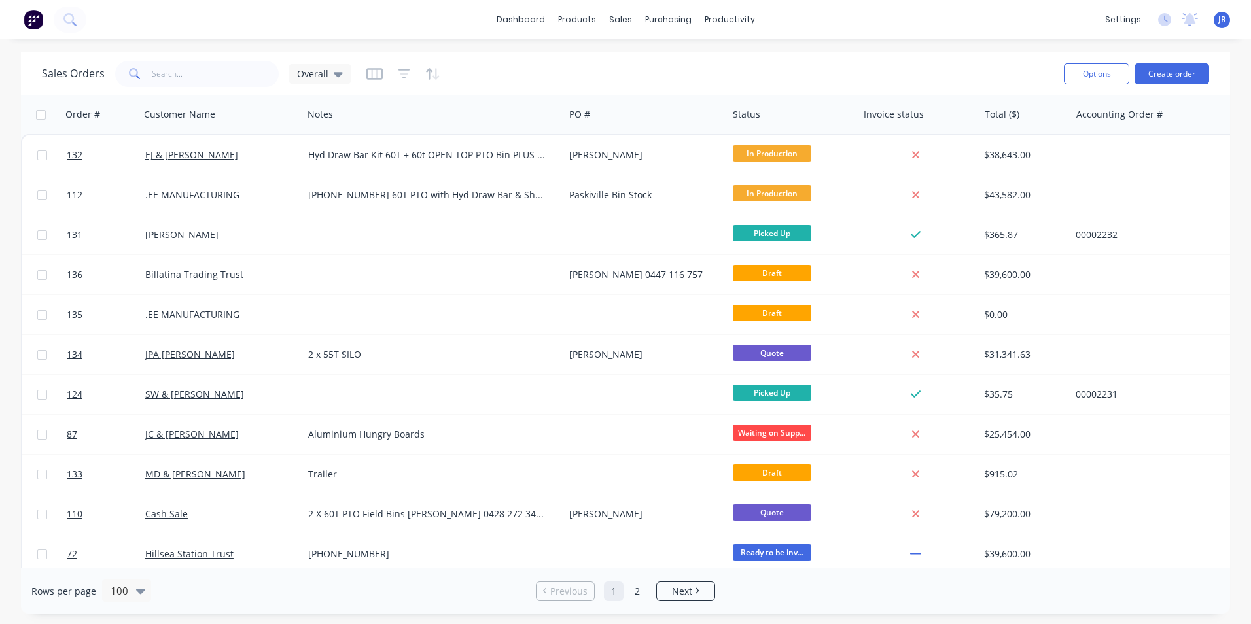
click at [492, 58] on div "Sales Orders Overall" at bounding box center [547, 74] width 1011 height 32
click at [406, 24] on div "dashboard products sales purchasing productivity dashboard products Product Cat…" at bounding box center [625, 19] width 1251 height 39
